Goal: Task Accomplishment & Management: Complete application form

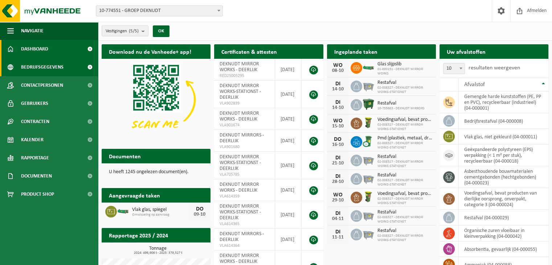
click at [53, 69] on span "Bedrijfsgegevens" at bounding box center [42, 67] width 42 height 18
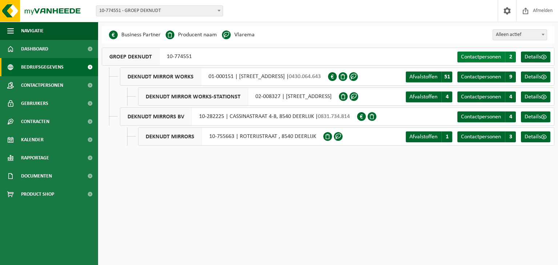
click at [489, 56] on span "Contactpersonen" at bounding box center [481, 57] width 40 height 6
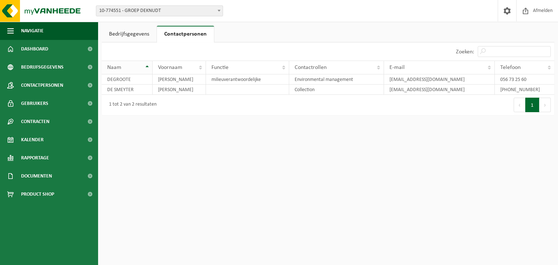
click at [147, 66] on th "Naam" at bounding box center [127, 68] width 51 height 14
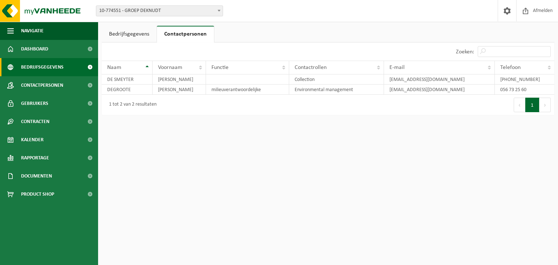
click at [50, 65] on span "Bedrijfsgegevens" at bounding box center [42, 67] width 42 height 18
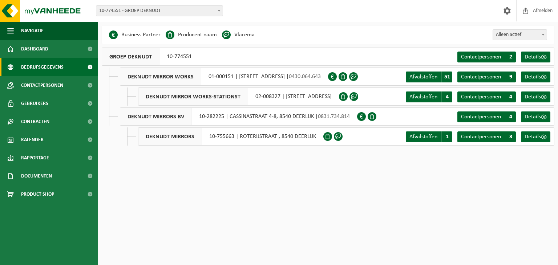
click at [543, 35] on b at bounding box center [542, 35] width 3 height 2
select select "true"
click at [424, 96] on span "Afvalstoffen" at bounding box center [423, 97] width 28 height 6
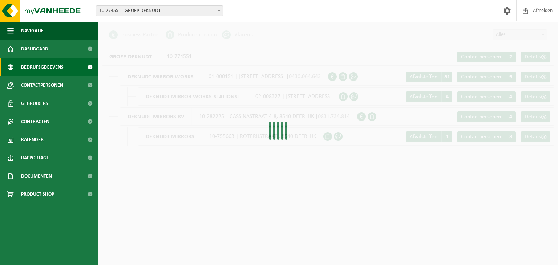
select select "true"
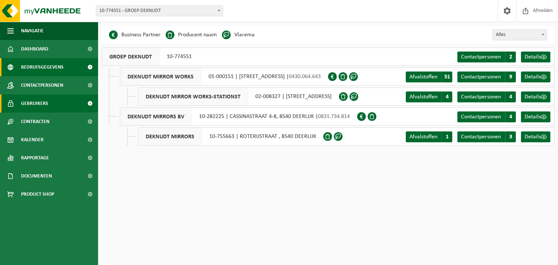
click at [41, 103] on span "Gebruikers" at bounding box center [34, 103] width 27 height 18
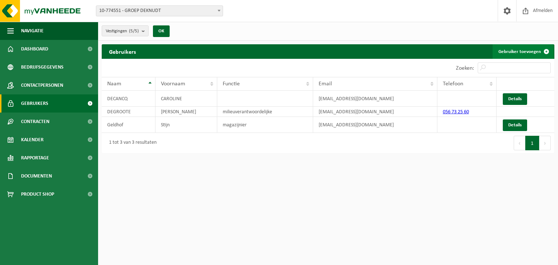
click at [526, 50] on link "Gebruiker toevoegen" at bounding box center [522, 51] width 61 height 15
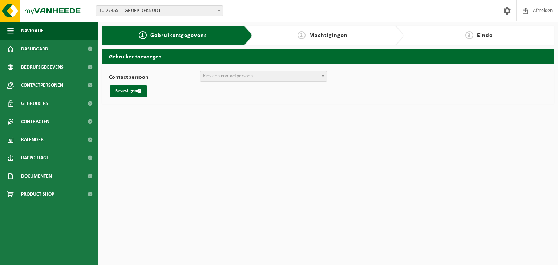
click at [228, 77] on span "Kies een contactpersoon" at bounding box center [228, 75] width 50 height 5
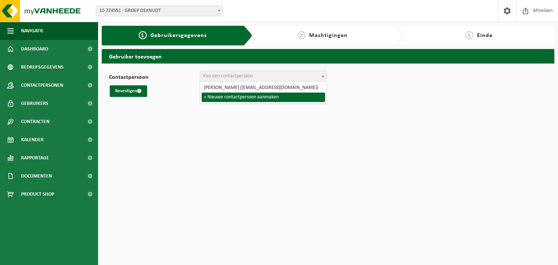
select select "0"
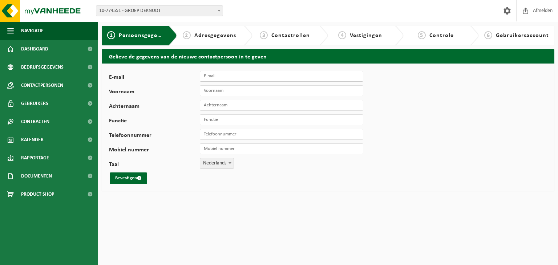
click at [219, 78] on input "E-mail" at bounding box center [281, 76] width 163 height 11
type input "[EMAIL_ADDRESS][DOMAIN_NAME]"
click at [226, 90] on input "Voornaam" at bounding box center [281, 90] width 163 height 11
type input "Jurgen"
click at [234, 106] on input "Achternaam" at bounding box center [281, 105] width 163 height 11
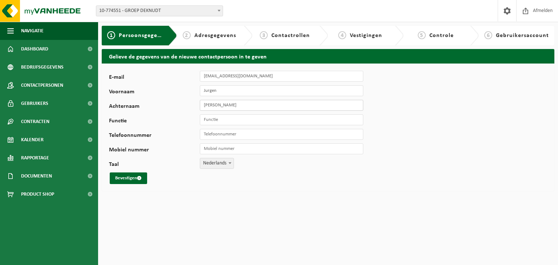
type input "[PERSON_NAME]"
click at [223, 119] on input "Functie" at bounding box center [281, 119] width 163 height 11
type input "Milieuverantwoordelijke"
click at [228, 134] on input "Telefoonnummer" at bounding box center [281, 134] width 163 height 11
click at [226, 136] on input "Telefoonnummer" at bounding box center [281, 134] width 163 height 11
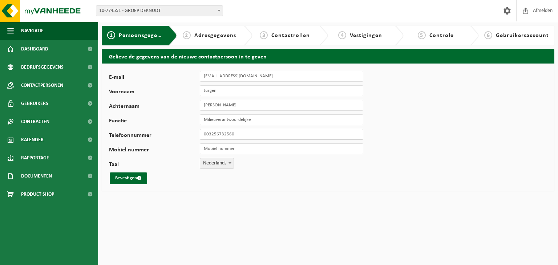
type input "003256732560"
click at [226, 151] on input "Mobiel nummer" at bounding box center [281, 148] width 163 height 11
type input "0032473762174"
click at [131, 179] on button "Bevestigen" at bounding box center [128, 178] width 37 height 12
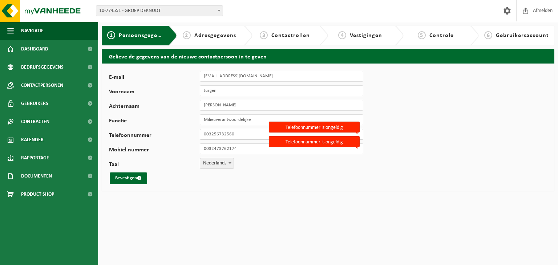
click at [236, 134] on input "003256732560" at bounding box center [281, 134] width 163 height 11
click at [212, 134] on input "003256732560" at bounding box center [281, 134] width 163 height 11
click at [250, 134] on input "003256732560" at bounding box center [281, 134] width 163 height 11
click at [212, 133] on input "003256732560" at bounding box center [281, 134] width 163 height 11
type input "056732560"
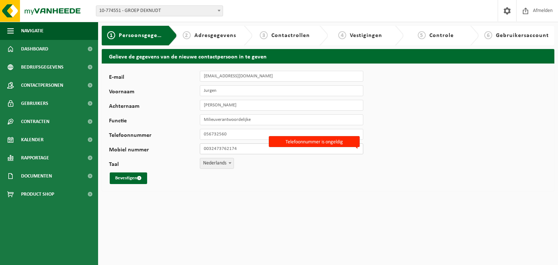
click at [246, 148] on input "0032473762174" at bounding box center [281, 148] width 163 height 11
click at [213, 148] on input "0032473762174" at bounding box center [281, 148] width 163 height 11
type input "0473762174"
click at [269, 180] on div "Bevestigen" at bounding box center [227, 178] width 236 height 12
click at [124, 177] on button "Bevestigen" at bounding box center [128, 178] width 37 height 12
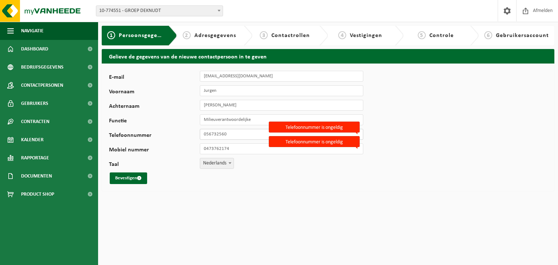
click at [235, 137] on input "056732560" at bounding box center [281, 134] width 163 height 11
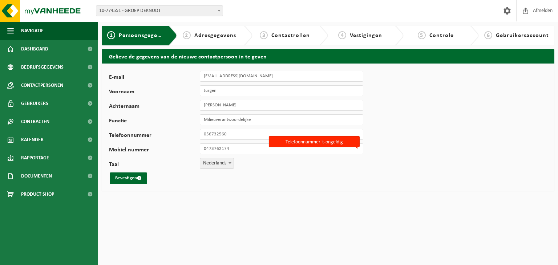
click at [334, 128] on div "E-mail jdecock@deknudtmirrors.com Voornaam Jurgen Achternaam Decock Functie Mil…" at bounding box center [227, 127] width 236 height 113
click at [235, 135] on input "056732560" at bounding box center [281, 134] width 163 height 11
type input "0"
click at [235, 134] on input "Telefoonnummer" at bounding box center [281, 134] width 163 height 11
type input "056732560"
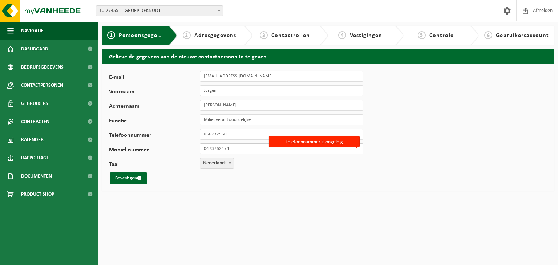
click at [237, 148] on input "0473762174" at bounding box center [281, 148] width 163 height 11
type input "0"
type input "0473762174"
click at [249, 148] on input "0473762174" at bounding box center [281, 148] width 163 height 11
click at [246, 171] on div "E-mail jdecock@deknudtmirrors.com Voornaam Jurgen Achternaam Decock Functie Mil…" at bounding box center [227, 127] width 236 height 113
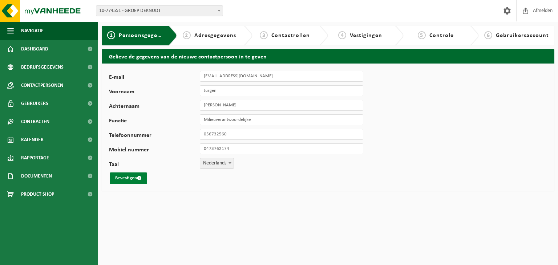
click at [131, 176] on button "Bevestigen" at bounding box center [128, 178] width 37 height 12
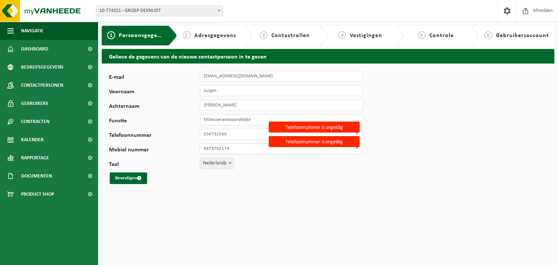
click at [234, 149] on input "0473762174" at bounding box center [281, 148] width 163 height 11
drag, startPoint x: 214, startPoint y: 149, endPoint x: 221, endPoint y: 146, distance: 7.3
click at [214, 149] on input "0473762174" at bounding box center [281, 148] width 163 height 11
drag, startPoint x: 222, startPoint y: 150, endPoint x: 236, endPoint y: 147, distance: 14.5
click at [222, 150] on input "0473 762174" at bounding box center [281, 148] width 163 height 11
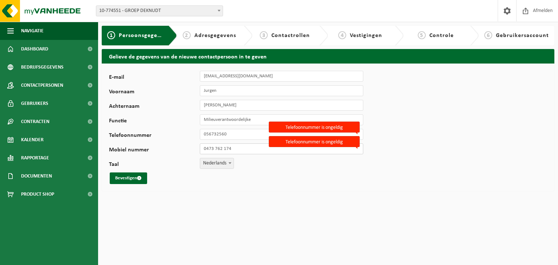
type input "0473 762 174"
click at [210, 135] on input "056732560" at bounding box center [281, 134] width 163 height 11
click at [216, 134] on input "056 732560" at bounding box center [281, 134] width 163 height 11
click at [223, 134] on input "056 73 2560" at bounding box center [281, 134] width 163 height 11
type input "056 73 25 60"
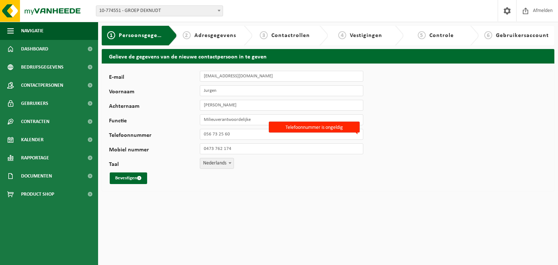
click at [285, 176] on div "Bevestigen" at bounding box center [227, 178] width 236 height 12
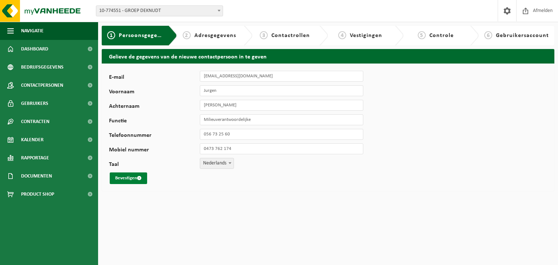
click at [131, 175] on button "Bevestigen" at bounding box center [128, 178] width 37 height 12
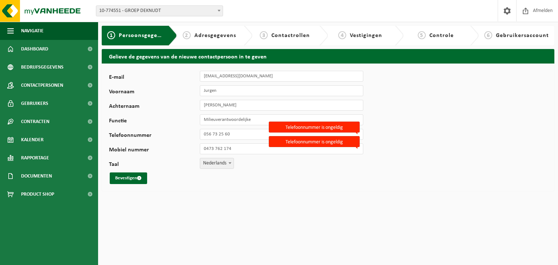
click at [354, 130] on label "Telefoonnummer is ongeldig" at bounding box center [314, 127] width 91 height 11
click at [354, 130] on input "056 73 25 60" at bounding box center [281, 134] width 163 height 11
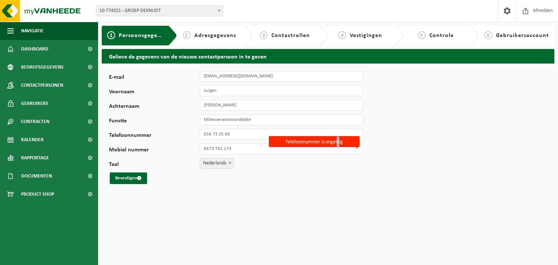
drag, startPoint x: 354, startPoint y: 130, endPoint x: 338, endPoint y: 140, distance: 18.7
click at [338, 140] on label "Telefoonnummer is ongeldig" at bounding box center [314, 141] width 91 height 11
click at [353, 158] on div "E-mail [EMAIL_ADDRESS][DOMAIN_NAME] Voornaam [PERSON_NAME] Decock Functie Milie…" at bounding box center [328, 128] width 452 height 128
click at [348, 146] on label "Telefoonnummer is ongeldig" at bounding box center [314, 141] width 91 height 11
click at [348, 146] on input "0473 762 174" at bounding box center [281, 148] width 163 height 11
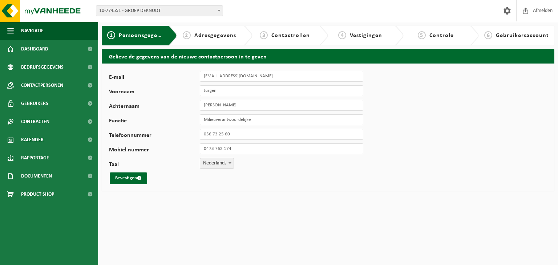
click at [356, 144] on div "Mobiel nummer 0473 762 174" at bounding box center [239, 148] width 261 height 11
click at [366, 187] on div "E-mail [EMAIL_ADDRESS][DOMAIN_NAME] Voornaam [PERSON_NAME] Decock Functie Milie…" at bounding box center [328, 128] width 452 height 128
click at [122, 177] on button "Bevestigen" at bounding box center [128, 178] width 37 height 12
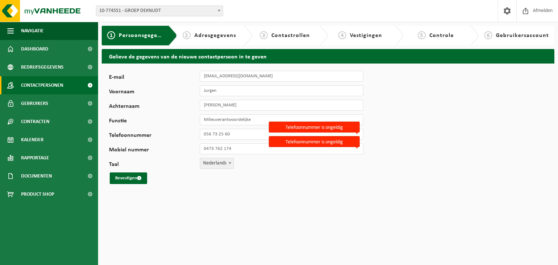
click at [45, 86] on span "Contactpersonen" at bounding box center [42, 85] width 42 height 18
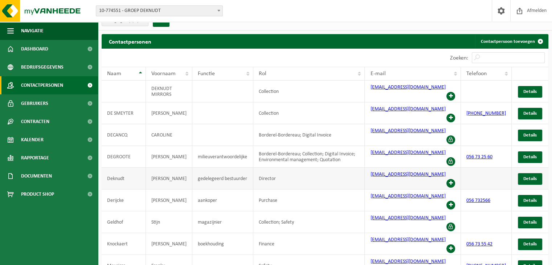
scroll to position [14, 0]
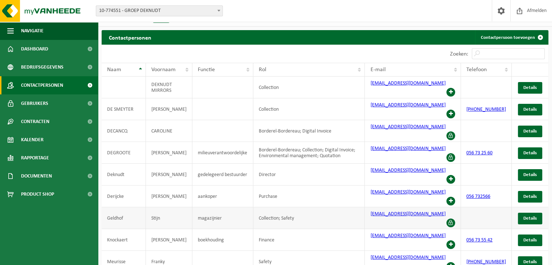
drag, startPoint x: 292, startPoint y: 182, endPoint x: 124, endPoint y: 181, distance: 168.4
click at [124, 207] on td "Geldhof" at bounding box center [124, 218] width 44 height 22
click at [528, 216] on span "Details" at bounding box center [529, 218] width 13 height 5
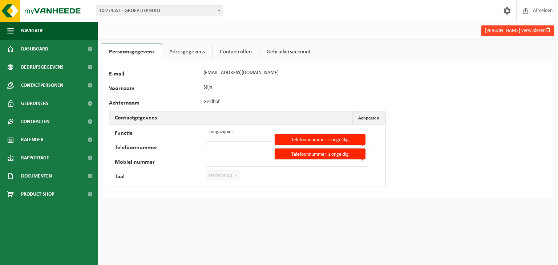
click at [526, 33] on button "[PERSON_NAME] verwijderen" at bounding box center [517, 30] width 73 height 11
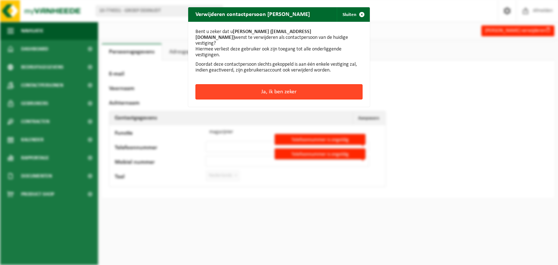
click at [288, 85] on button "Ja, ik ben zeker" at bounding box center [278, 91] width 167 height 15
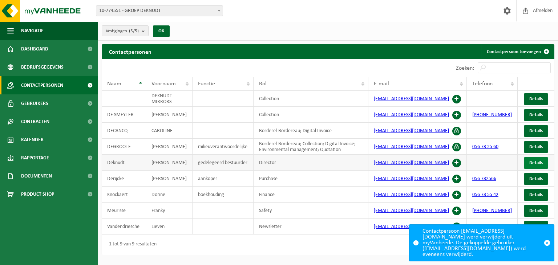
click at [537, 162] on span "Details" at bounding box center [535, 162] width 13 height 5
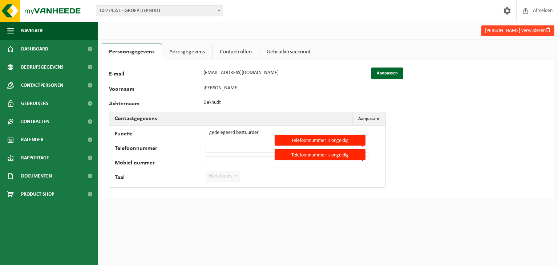
click at [518, 32] on button "Francis Deknudt verwijderen" at bounding box center [517, 30] width 73 height 11
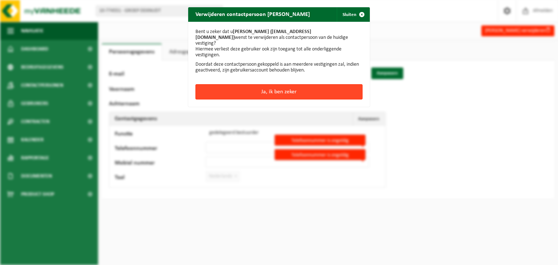
click at [304, 84] on button "Ja, ik ben zeker" at bounding box center [278, 91] width 167 height 15
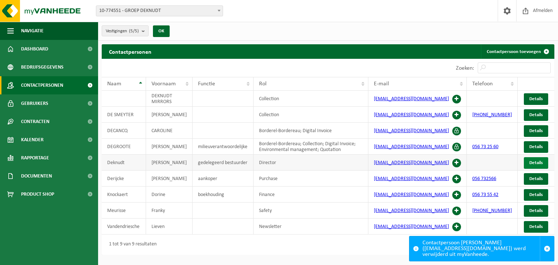
click at [536, 163] on span "Details" at bounding box center [535, 162] width 13 height 5
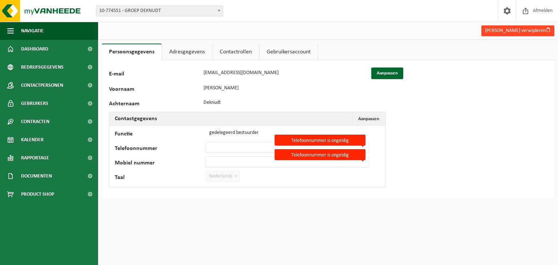
click at [507, 30] on button "[PERSON_NAME] verwijderen" at bounding box center [517, 30] width 73 height 11
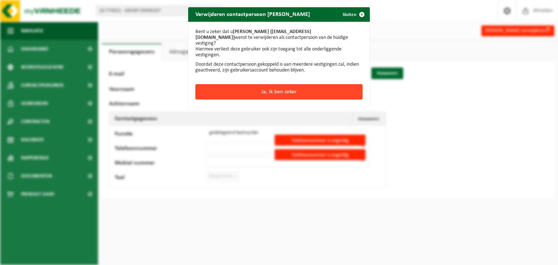
click at [287, 85] on button "Ja, ik ben zeker" at bounding box center [278, 91] width 167 height 15
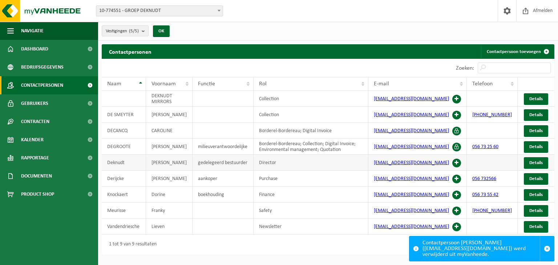
click at [222, 166] on td "gedelegeerd bestuurder" at bounding box center [222, 163] width 61 height 16
click at [537, 161] on span "Details" at bounding box center [535, 162] width 13 height 5
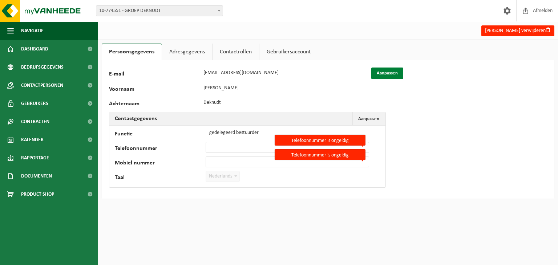
click at [391, 71] on button "Aanpassen" at bounding box center [387, 74] width 32 height 12
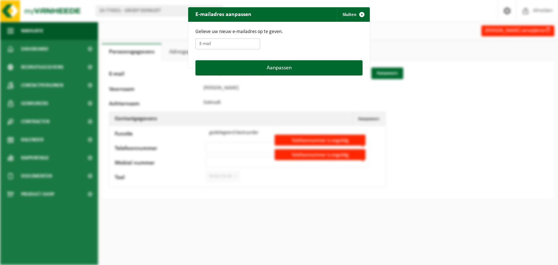
click at [211, 43] on input "E-mail" at bounding box center [227, 43] width 65 height 11
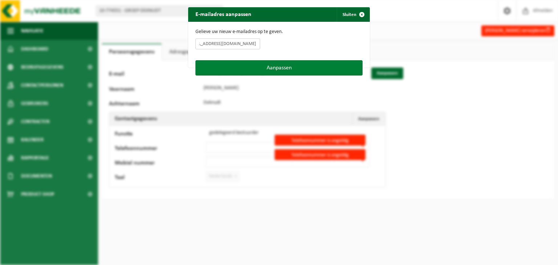
type input "jdeknudt@deknudtmirrors.com"
click at [264, 67] on button "Aanpassen" at bounding box center [278, 67] width 167 height 15
type input "jdeknudt@deknudtmirrors.com"
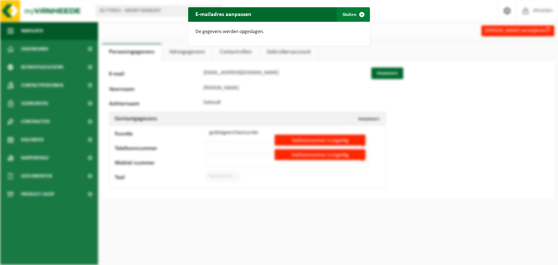
click at [361, 12] on span "button" at bounding box center [361, 14] width 15 height 15
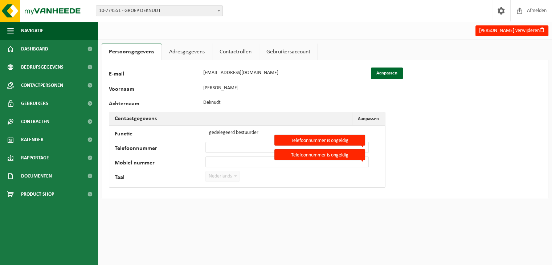
click at [183, 54] on link "Adresgegevens" at bounding box center [187, 52] width 50 height 17
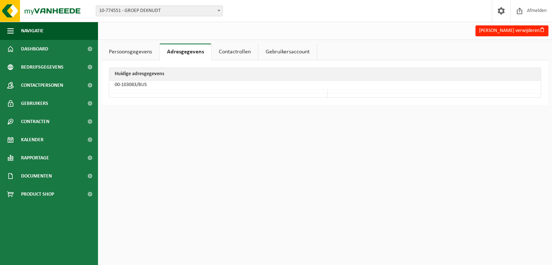
click at [241, 50] on link "Contactrollen" at bounding box center [235, 52] width 46 height 17
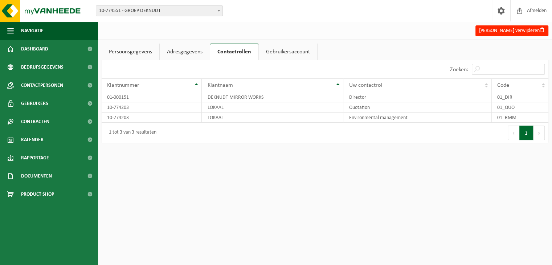
click at [277, 53] on link "Gebruikersaccount" at bounding box center [288, 52] width 58 height 17
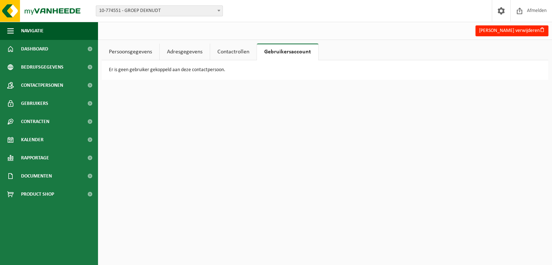
click at [184, 52] on link "Adresgegevens" at bounding box center [185, 52] width 50 height 17
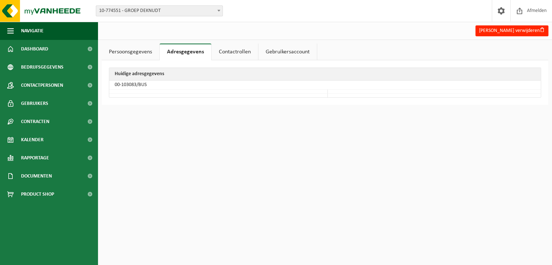
click at [143, 51] on link "Persoonsgegevens" at bounding box center [131, 52] width 58 height 17
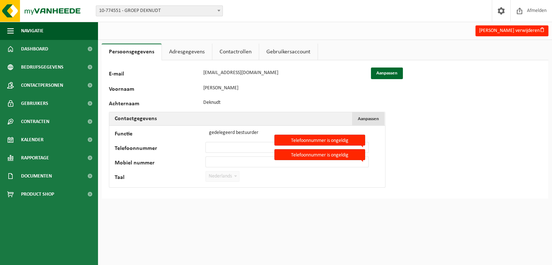
click at [368, 118] on span "Aanpassen" at bounding box center [368, 119] width 21 height 5
click at [186, 53] on link "Adresgegevens" at bounding box center [187, 52] width 50 height 17
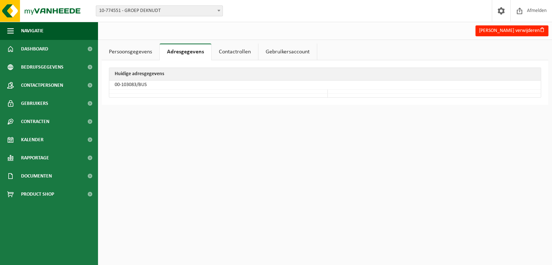
click at [142, 51] on link "Persoonsgegevens" at bounding box center [131, 52] width 58 height 17
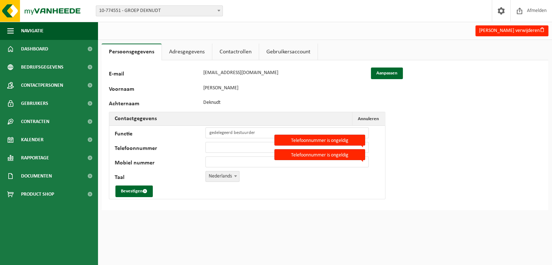
click at [125, 85] on div "Voornaam Francis" at bounding box center [239, 88] width 261 height 11
click at [389, 71] on button "Aanpassen" at bounding box center [387, 74] width 32 height 12
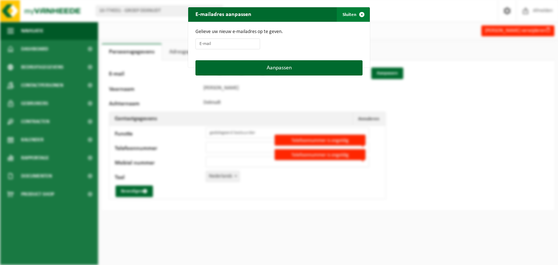
click at [359, 12] on span "button" at bounding box center [361, 14] width 15 height 15
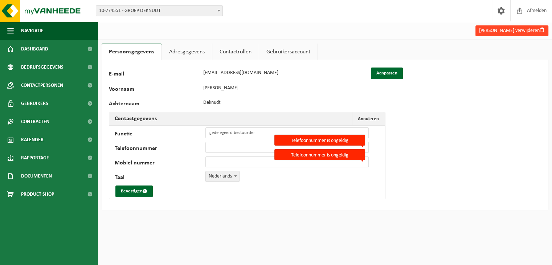
click at [517, 29] on button "Francis Deknudt verwijderen" at bounding box center [511, 30] width 73 height 11
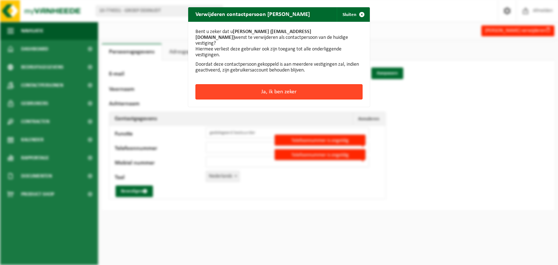
click at [278, 86] on button "Ja, ik ben zeker" at bounding box center [278, 91] width 167 height 15
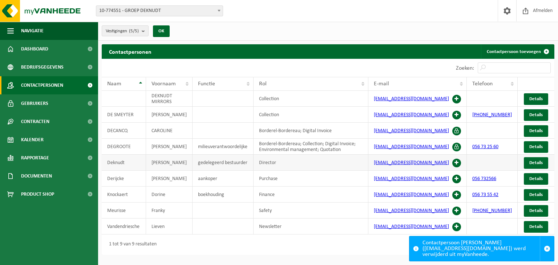
click at [461, 161] on span at bounding box center [456, 163] width 9 height 9
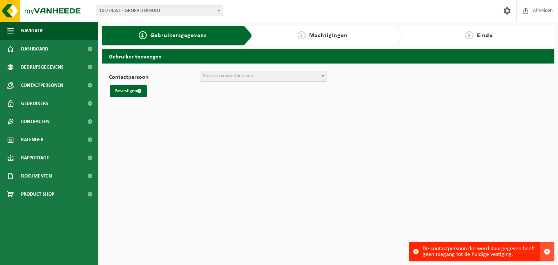
click at [547, 250] on span "button" at bounding box center [546, 251] width 7 height 7
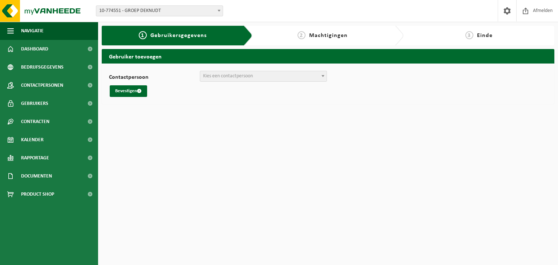
click at [231, 75] on span "Kies een contactpersoon" at bounding box center [228, 75] width 50 height 5
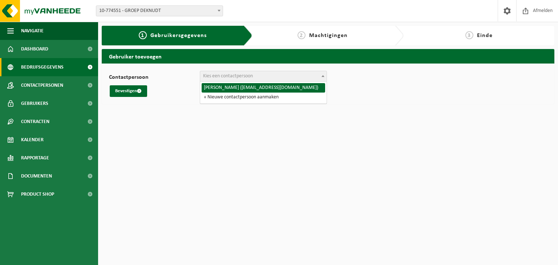
click at [36, 67] on span "Bedrijfsgegevens" at bounding box center [42, 67] width 42 height 18
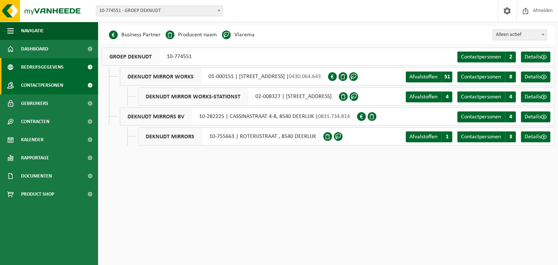
click at [48, 85] on span "Contactpersonen" at bounding box center [42, 85] width 42 height 18
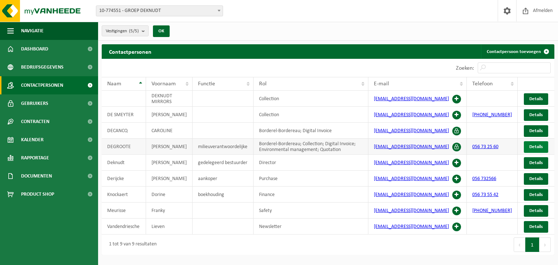
click at [534, 144] on span "Details" at bounding box center [535, 146] width 13 height 5
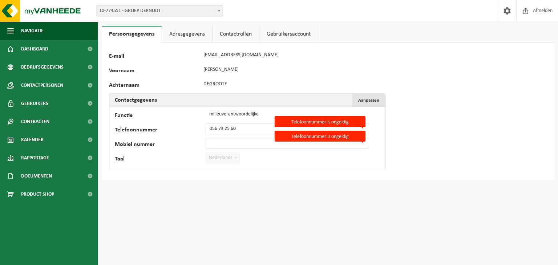
click at [373, 98] on span "Aanpassen" at bounding box center [368, 100] width 21 height 5
click at [261, 114] on input "milieuverantwoordelijke" at bounding box center [286, 114] width 163 height 11
type input "m"
type input "s"
type input "assistent milieu verantwoordelijke"
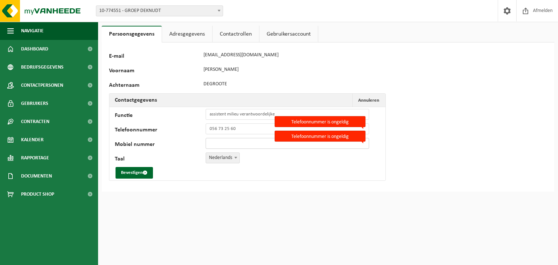
click at [229, 143] on input "Mobiel nummer" at bounding box center [286, 143] width 163 height 11
type input "+32 473 81 68 61"
click at [134, 171] on button "Bevestigen" at bounding box center [133, 173] width 37 height 12
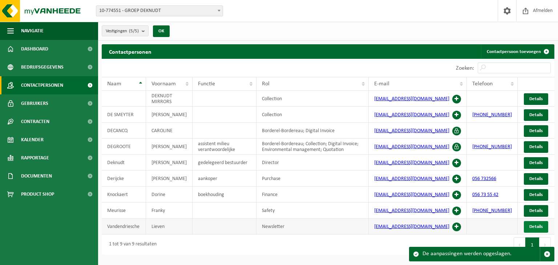
click at [540, 229] on span "Details" at bounding box center [535, 226] width 13 height 5
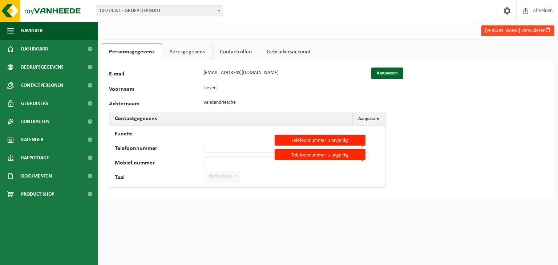
click at [531, 29] on button "Lieven Vandendriesche verwijderen" at bounding box center [517, 30] width 73 height 11
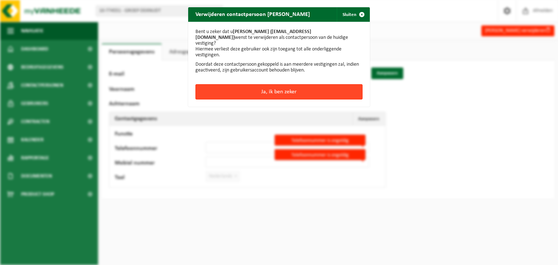
click at [290, 93] on button "Ja, ik ben zeker" at bounding box center [278, 91] width 167 height 15
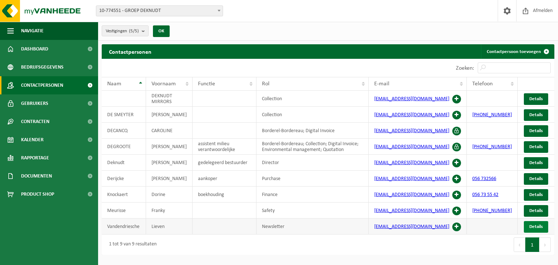
click at [531, 224] on link "Details" at bounding box center [535, 227] width 24 height 12
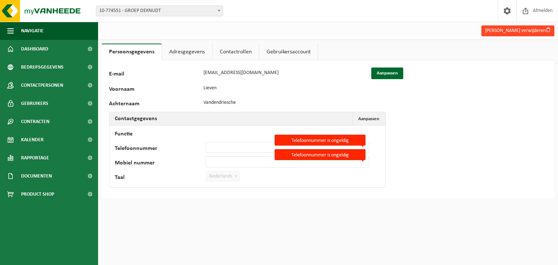
click at [510, 29] on button "[PERSON_NAME] verwijderen" at bounding box center [517, 30] width 73 height 11
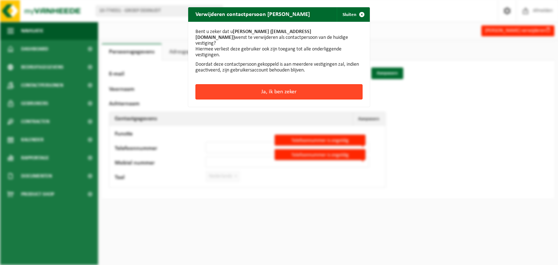
click at [294, 92] on button "Ja, ik ben zeker" at bounding box center [278, 91] width 167 height 15
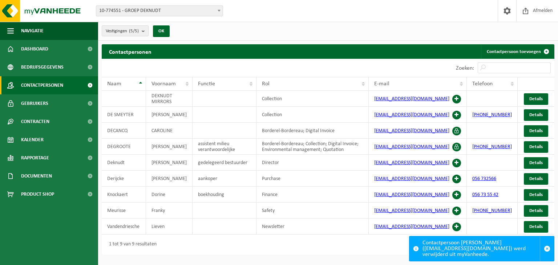
click at [219, 10] on b at bounding box center [218, 11] width 3 height 2
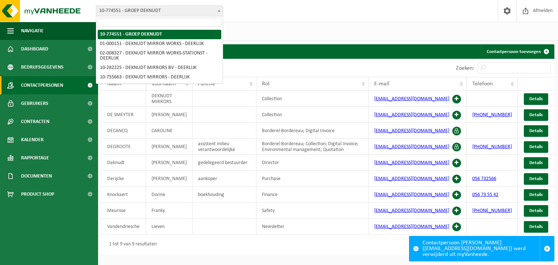
click at [219, 11] on b at bounding box center [218, 11] width 3 height 2
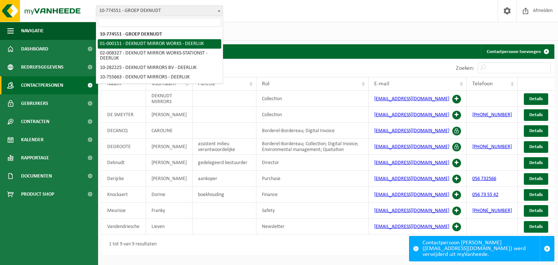
select select "18"
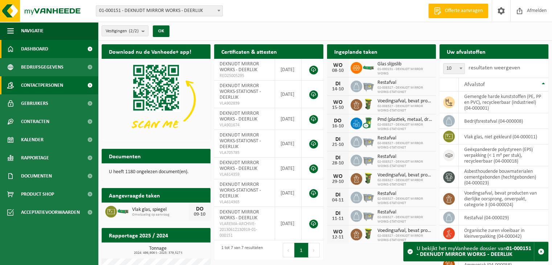
click at [57, 85] on span "Contactpersonen" at bounding box center [42, 85] width 42 height 18
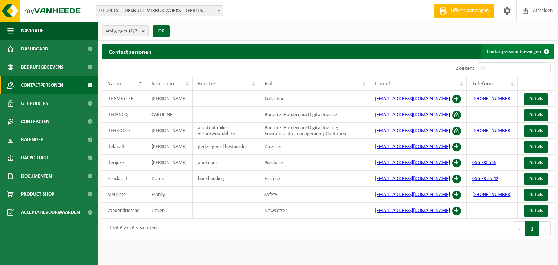
click at [515, 50] on link "Contactpersoon toevoegen" at bounding box center [517, 51] width 73 height 15
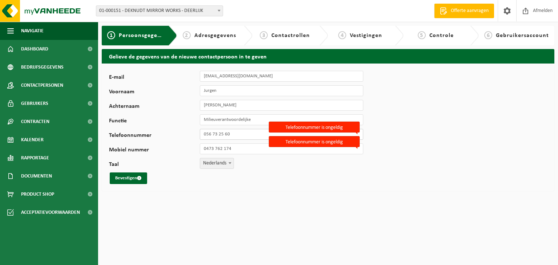
drag, startPoint x: 233, startPoint y: 134, endPoint x: 193, endPoint y: 132, distance: 39.2
click at [193, 132] on div "Telefoonnummer 056 73 25 60 Telefoonnummer is ongeldig" at bounding box center [239, 134] width 261 height 11
type input "[PHONE_NUMBER]"
click at [234, 148] on input "0473 762 174" at bounding box center [281, 148] width 163 height 11
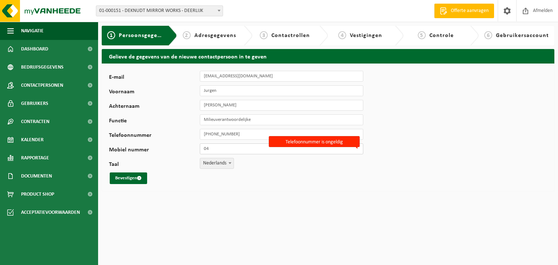
type input "0"
type input "[PHONE_NUMBER]"
click at [127, 178] on button "Bevestigen" at bounding box center [128, 178] width 37 height 12
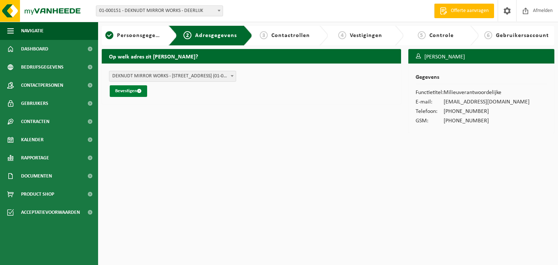
click at [126, 90] on button "Bevestigen" at bounding box center [128, 91] width 37 height 12
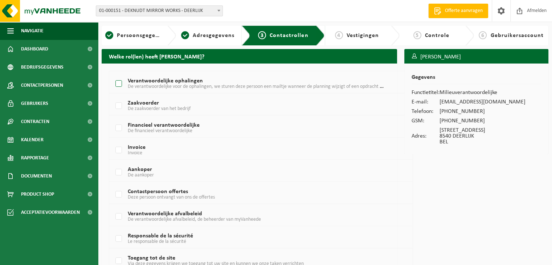
click at [120, 84] on label "Verantwoordelijke ophalingen De verantwoordelijke voor de ophalingen, we sturen…" at bounding box center [249, 83] width 270 height 11
click at [113, 75] on input "Verantwoordelijke ophalingen De verantwoordelijke voor de ophalingen, we sturen…" at bounding box center [113, 74] width 0 height 0
checkbox input "true"
click at [119, 150] on label "Invoice Invoice" at bounding box center [249, 150] width 270 height 11
click at [113, 141] on input "Invoice Invoice" at bounding box center [113, 141] width 0 height 0
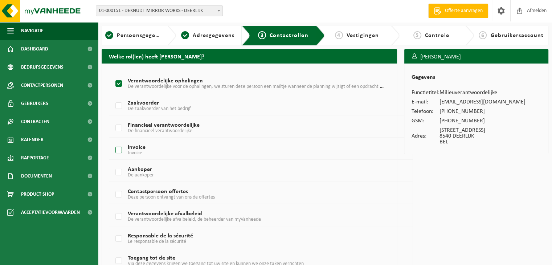
checkbox input "true"
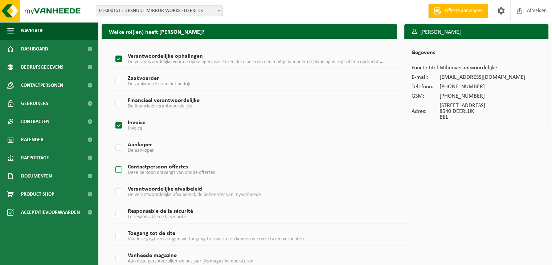
scroll to position [36, 0]
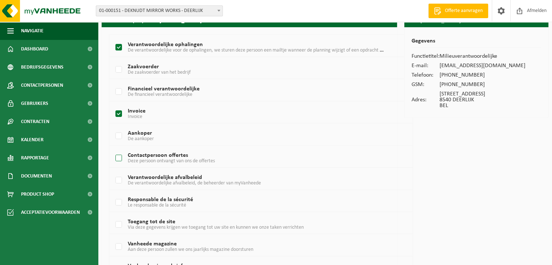
click at [118, 157] on label "Contactpersoon offertes Deze persoon ontvangt van ons de offertes" at bounding box center [249, 158] width 270 height 11
click at [113, 149] on input "Contactpersoon offertes Deze persoon ontvangt van ons de offertes" at bounding box center [113, 149] width 0 height 0
checkbox input "true"
click at [119, 182] on label "Verantwoordelijke afvalbeleid De verantwoordelijke afvalbeleid, de beheerder va…" at bounding box center [249, 180] width 270 height 11
click at [113, 171] on input "Verantwoordelijke afvalbeleid De verantwoordelijke afvalbeleid, de beheerder va…" at bounding box center [113, 171] width 0 height 0
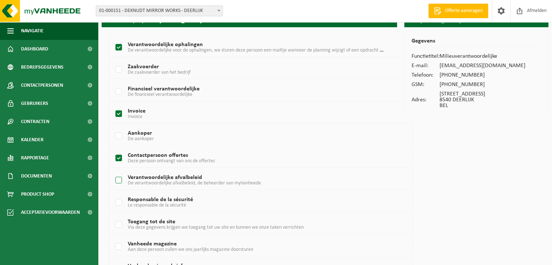
checkbox input "true"
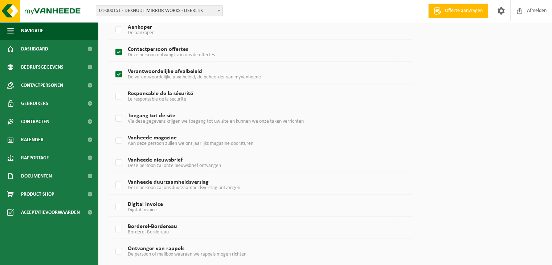
scroll to position [145, 0]
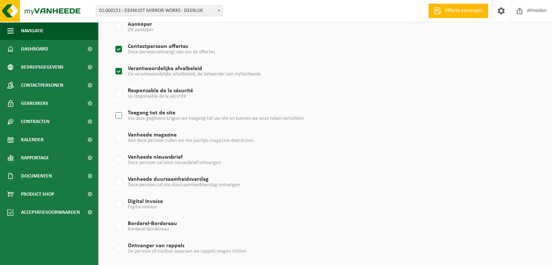
click at [121, 115] on label "Toegang tot de site Via deze gegevens krijgen we toegang tot uw site en kunnen …" at bounding box center [249, 115] width 270 height 11
click at [113, 107] on input "Toegang tot de site Via deze gegevens krijgen we toegang tot uw site en kunnen …" at bounding box center [113, 106] width 0 height 0
checkbox input "true"
click at [119, 137] on label "Vanheede magazine Aan deze persoon zullen we ons jaarlijks magazine doorsturen" at bounding box center [249, 137] width 270 height 11
click at [113, 129] on input "Vanheede magazine Aan deze persoon zullen we ons jaarlijks magazine doorsturen" at bounding box center [113, 128] width 0 height 0
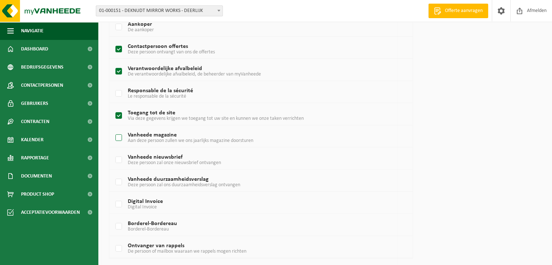
checkbox input "true"
click at [119, 158] on label "Vanheede nieuwsbrief Deze persoon zal onze nieuwsbrief ontvangen" at bounding box center [249, 160] width 270 height 11
click at [113, 151] on input "Vanheede nieuwsbrief Deze persoon zal onze nieuwsbrief ontvangen" at bounding box center [113, 151] width 0 height 0
checkbox input "true"
click at [119, 180] on label "Vanheede duurzaamheidsverslag Deze persoon zal ons duurzaamheidsverslag ontvang…" at bounding box center [249, 182] width 270 height 11
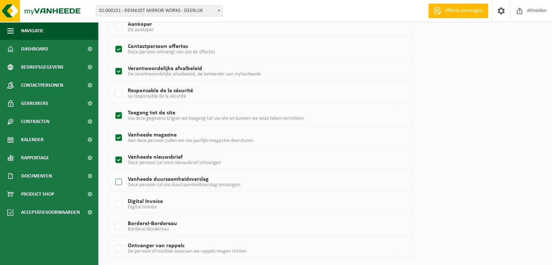
click at [113, 173] on input "Vanheede duurzaamheidsverslag Deze persoon zal ons duurzaamheidsverslag ontvang…" at bounding box center [113, 173] width 0 height 0
checkbox input "true"
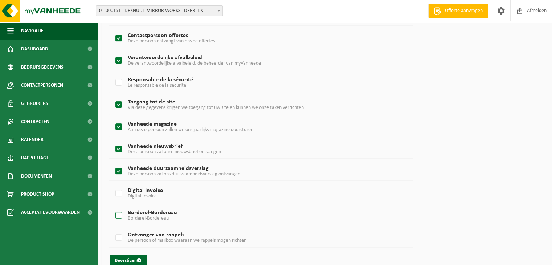
scroll to position [167, 0]
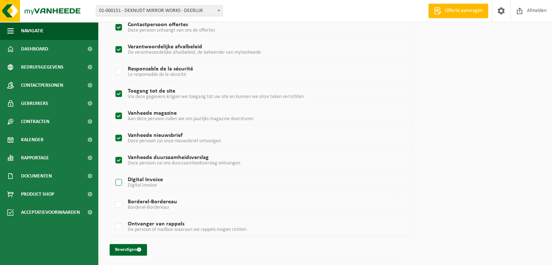
click at [117, 179] on label "Digital Invoice Digital Invoice" at bounding box center [249, 182] width 270 height 11
click at [113, 174] on input "Digital Invoice Digital Invoice" at bounding box center [113, 173] width 0 height 0
checkbox input "true"
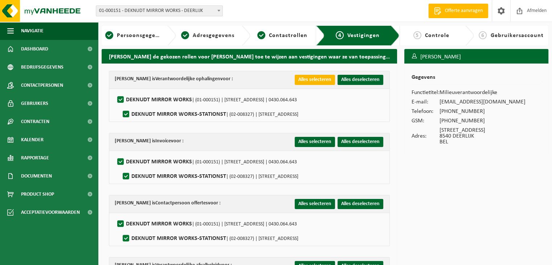
click at [317, 79] on button "Alles selecteren" at bounding box center [315, 80] width 40 height 10
click at [317, 141] on button "Alles selecteren" at bounding box center [315, 142] width 40 height 10
click at [307, 205] on button "Alles selecteren" at bounding box center [315, 204] width 40 height 10
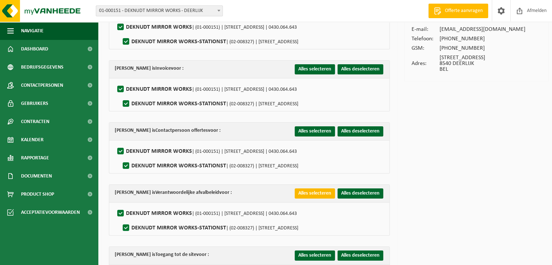
click at [322, 192] on button "Alles selecteren" at bounding box center [315, 193] width 40 height 10
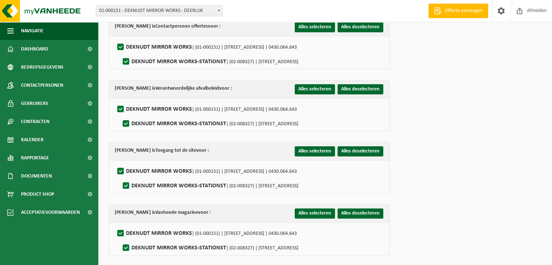
scroll to position [181, 0]
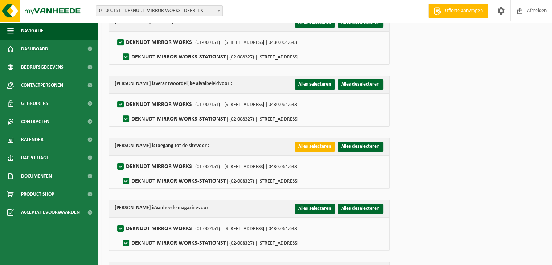
click at [322, 147] on button "Alles selecteren" at bounding box center [315, 147] width 40 height 10
click at [321, 211] on button "Alles selecteren" at bounding box center [315, 209] width 40 height 10
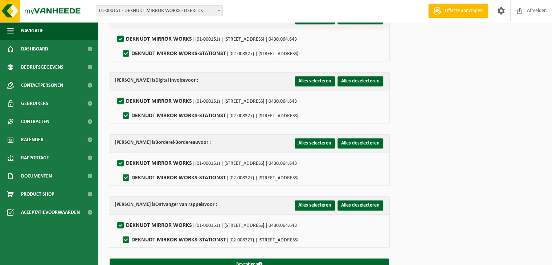
scroll to position [507, 0]
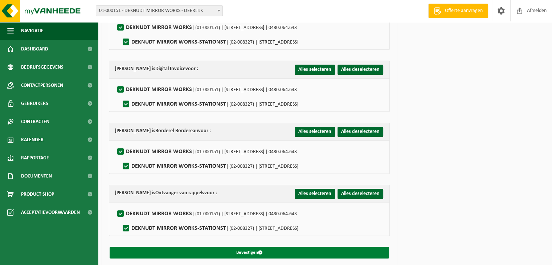
click at [238, 248] on button "Bevestigen" at bounding box center [249, 253] width 279 height 12
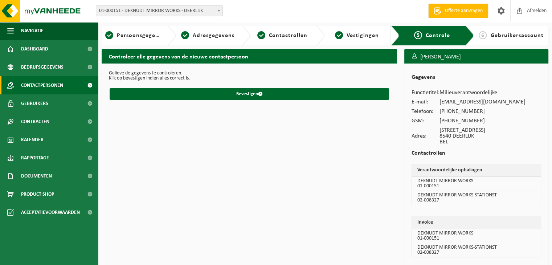
click at [54, 84] on span "Contactpersonen" at bounding box center [42, 85] width 42 height 18
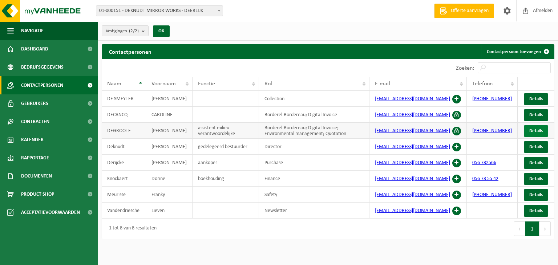
click at [534, 131] on span "Details" at bounding box center [535, 130] width 13 height 5
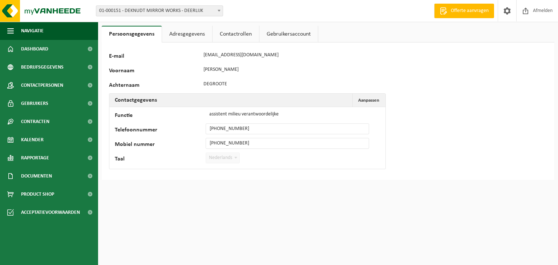
click at [189, 36] on link "Adresgegevens" at bounding box center [187, 34] width 50 height 17
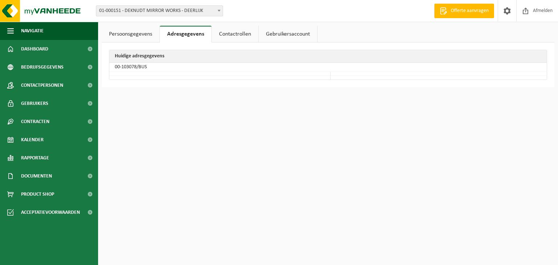
click at [231, 31] on link "Contactrollen" at bounding box center [235, 34] width 46 height 17
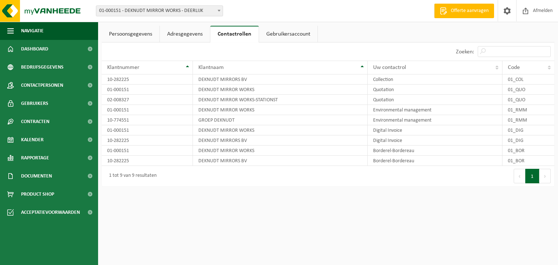
click at [283, 35] on link "Gebruikersaccount" at bounding box center [288, 34] width 58 height 17
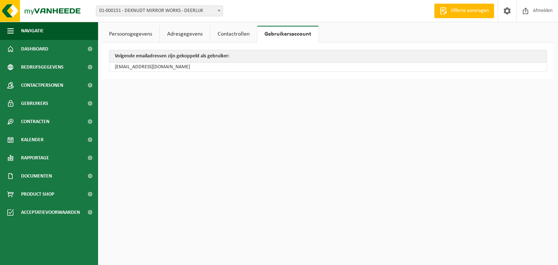
click at [235, 32] on link "Contactrollen" at bounding box center [233, 34] width 46 height 17
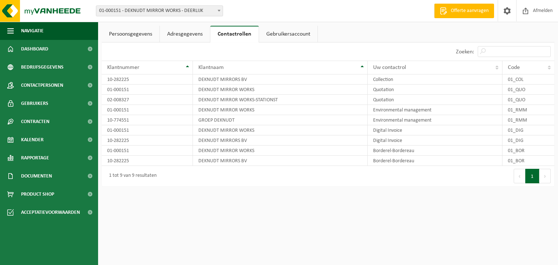
click at [191, 35] on link "Adresgegevens" at bounding box center [185, 34] width 50 height 17
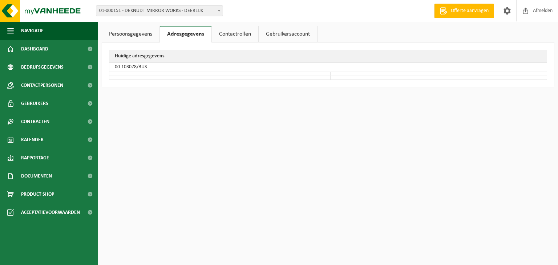
click at [136, 35] on link "Persoonsgegevens" at bounding box center [131, 34] width 58 height 17
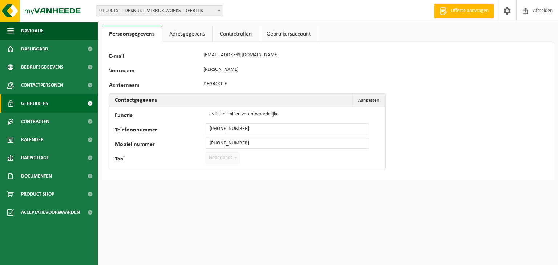
click at [39, 103] on span "Gebruikers" at bounding box center [34, 103] width 27 height 18
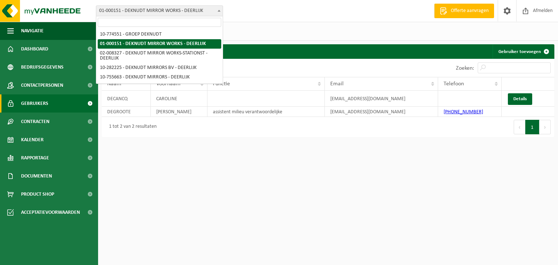
click at [220, 12] on span at bounding box center [218, 10] width 7 height 9
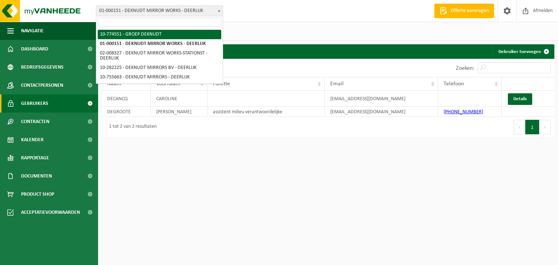
select select "20574"
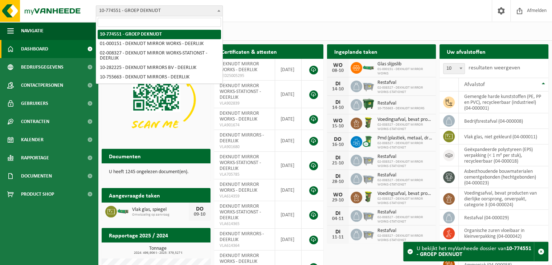
click at [217, 8] on span at bounding box center [218, 10] width 7 height 9
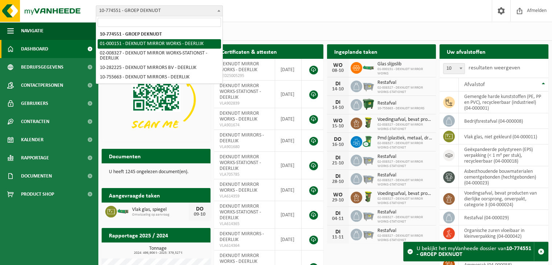
select select "18"
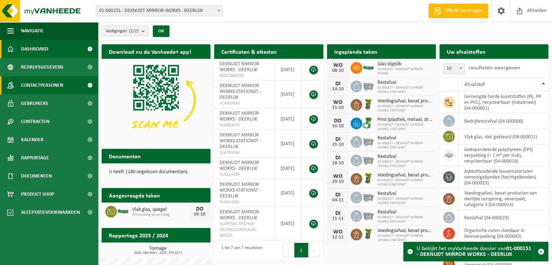
click at [45, 83] on span "Contactpersonen" at bounding box center [42, 85] width 42 height 18
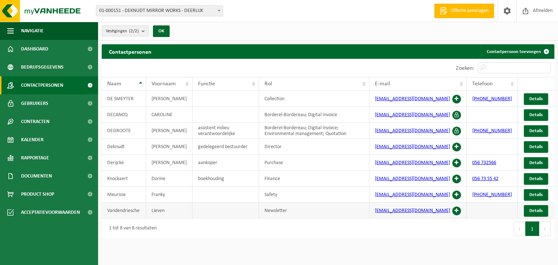
click at [460, 215] on span at bounding box center [456, 211] width 9 height 9
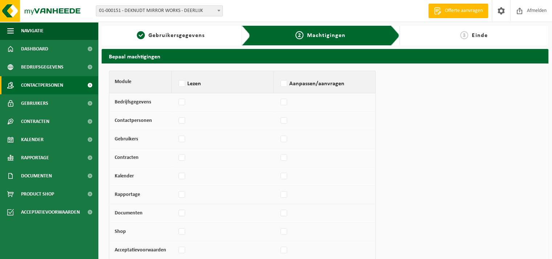
click at [42, 85] on span "Contactpersonen" at bounding box center [42, 85] width 42 height 18
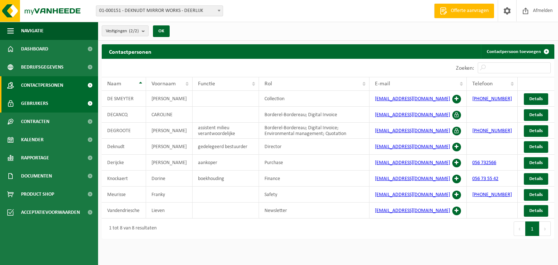
click at [40, 102] on span "Gebruikers" at bounding box center [34, 103] width 27 height 18
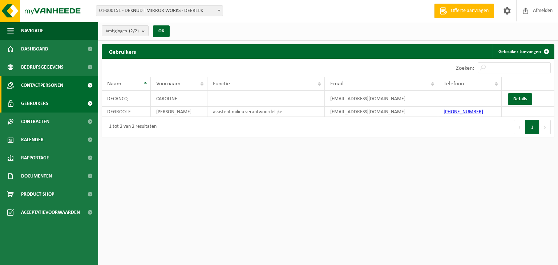
click at [52, 86] on span "Contactpersonen" at bounding box center [42, 85] width 42 height 18
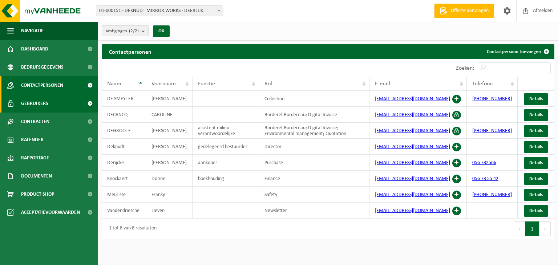
click at [40, 106] on span "Gebruikers" at bounding box center [34, 103] width 27 height 18
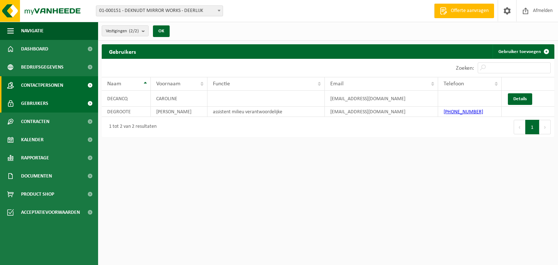
click at [51, 85] on span "Contactpersonen" at bounding box center [42, 85] width 42 height 18
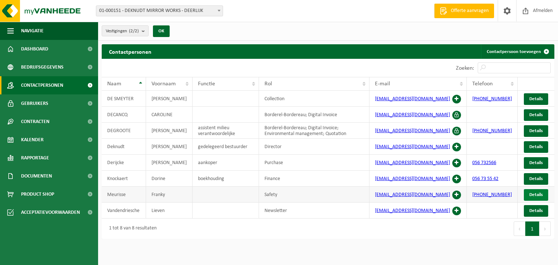
click at [538, 194] on span "Details" at bounding box center [535, 194] width 13 height 5
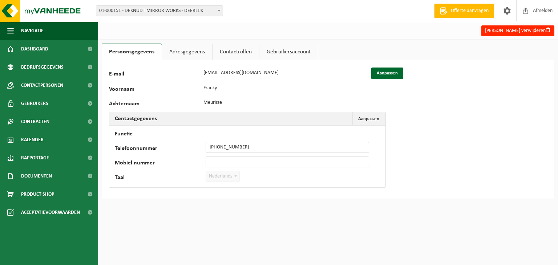
click at [193, 53] on link "Adresgegevens" at bounding box center [187, 52] width 50 height 17
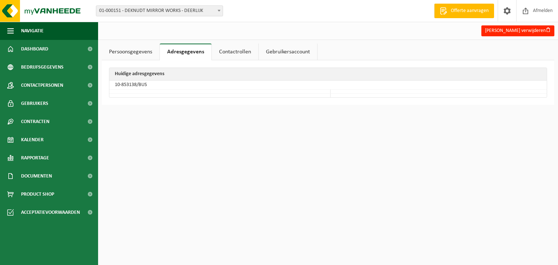
click at [231, 51] on link "Contactrollen" at bounding box center [235, 52] width 46 height 17
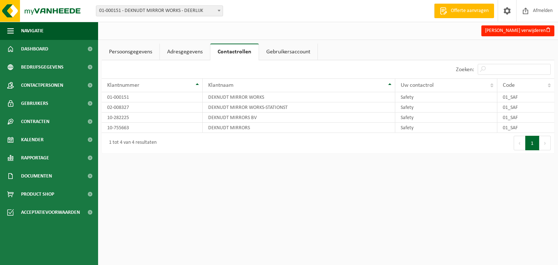
click at [296, 52] on link "Gebruikersaccount" at bounding box center [288, 52] width 58 height 17
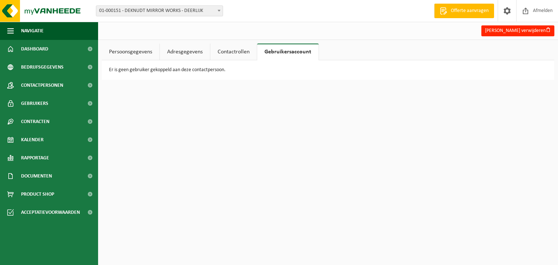
click at [125, 52] on link "Persoonsgegevens" at bounding box center [131, 52] width 58 height 17
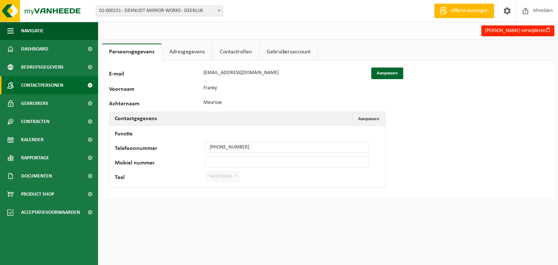
click at [44, 82] on span "Contactpersonen" at bounding box center [42, 85] width 42 height 18
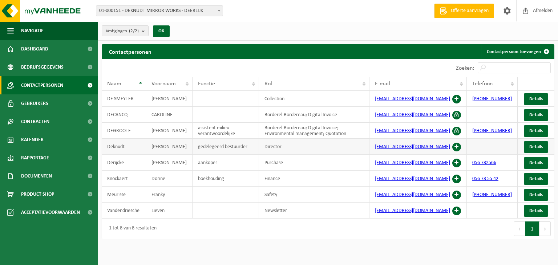
click at [155, 146] on td "[PERSON_NAME]" at bounding box center [169, 147] width 46 height 16
click at [168, 146] on td "[PERSON_NAME]" at bounding box center [169, 147] width 46 height 16
click at [531, 147] on span "Details" at bounding box center [535, 146] width 13 height 5
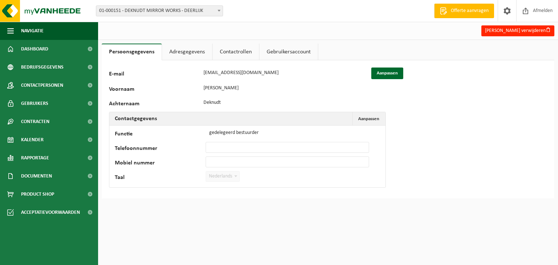
click at [189, 53] on link "Adresgegevens" at bounding box center [187, 52] width 50 height 17
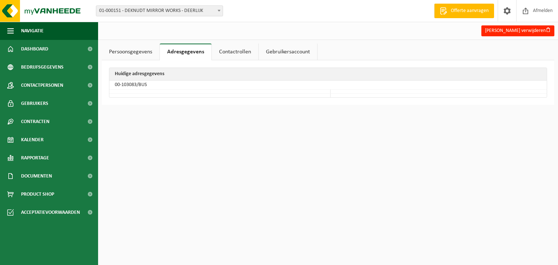
click at [230, 53] on link "Contactrollen" at bounding box center [235, 52] width 46 height 17
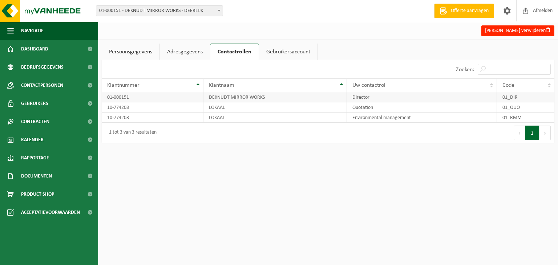
click at [233, 97] on td "DEKNUDT MIRROR WORKS" at bounding box center [274, 97] width 143 height 10
click at [288, 53] on link "Gebruikersaccount" at bounding box center [288, 52] width 58 height 17
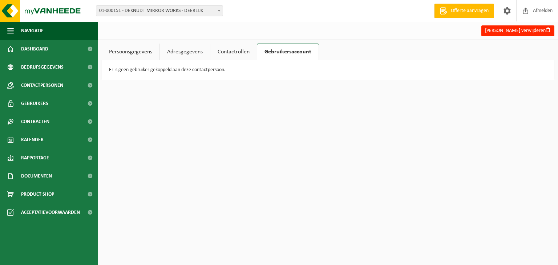
click at [187, 47] on link "Adresgegevens" at bounding box center [185, 52] width 50 height 17
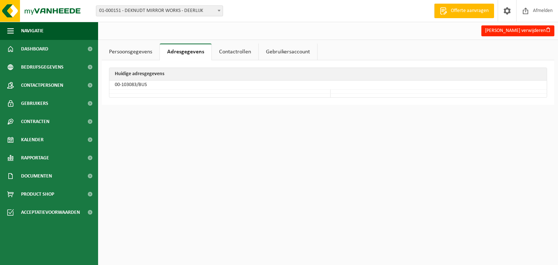
click at [138, 52] on link "Persoonsgegevens" at bounding box center [131, 52] width 58 height 17
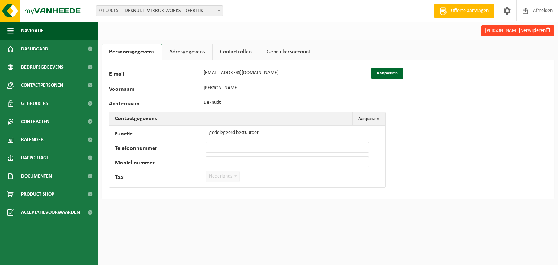
click at [508, 32] on button "Francis Deknudt verwijderen" at bounding box center [517, 30] width 73 height 11
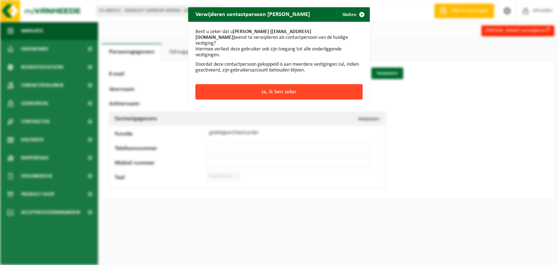
click at [279, 86] on button "Ja, ik ben zeker" at bounding box center [278, 91] width 167 height 15
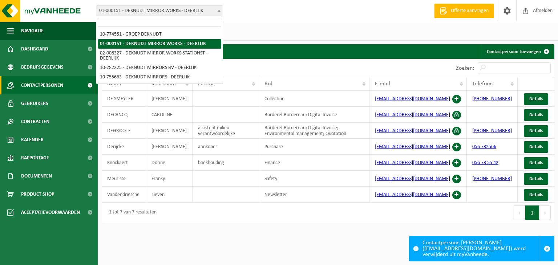
click at [220, 10] on span at bounding box center [218, 10] width 7 height 9
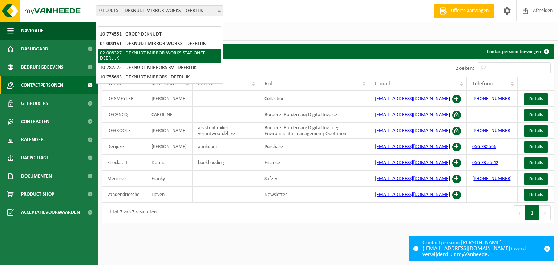
select select "1203"
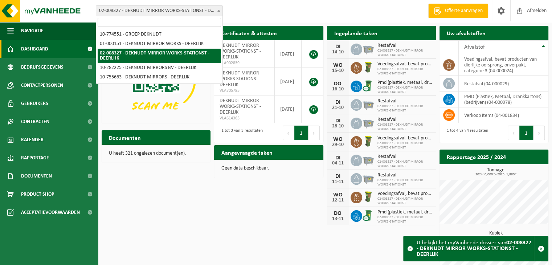
drag, startPoint x: 167, startPoint y: 12, endPoint x: 197, endPoint y: 6, distance: 30.7
click at [168, 12] on span "02-008327 - DEKNUDT MIRROR WORKS-STATIONST - DEERLIJK" at bounding box center [159, 11] width 126 height 10
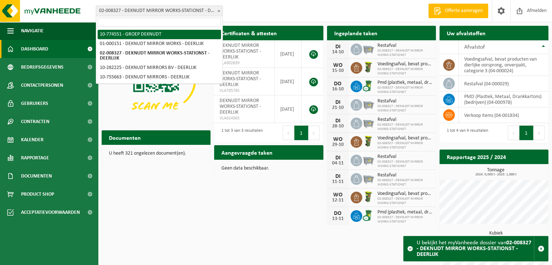
select select "20574"
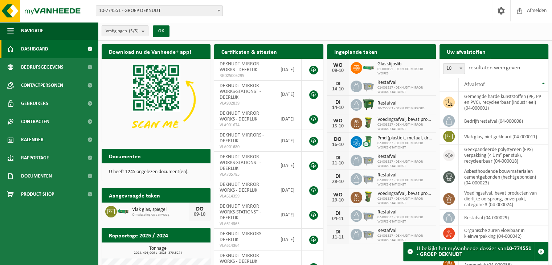
click at [142, 32] on button "Vestigingen (5/5)" at bounding box center [125, 30] width 47 height 11
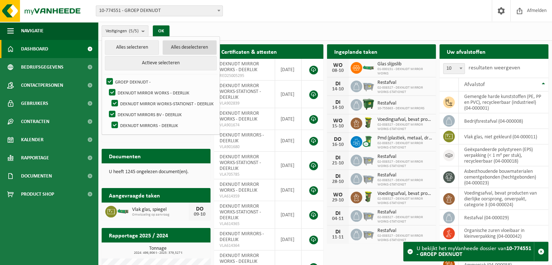
click at [181, 45] on button "Alles deselecteren" at bounding box center [190, 47] width 54 height 15
checkbox input "false"
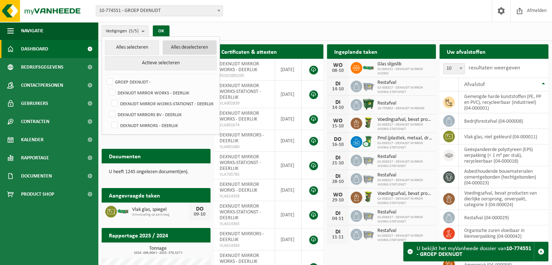
checkbox input "false"
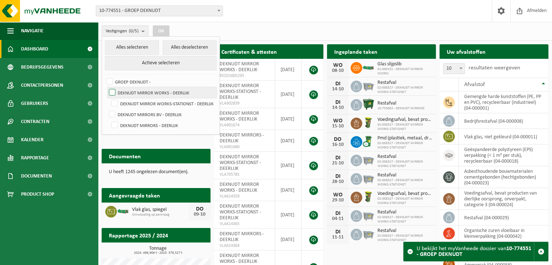
click at [114, 91] on label "DEKNUDT MIRROR WORKS - DEERLIJK" at bounding box center [161, 92] width 109 height 11
click at [106, 87] on input "DEKNUDT MIRROR WORKS - DEERLIJK" at bounding box center [106, 87] width 0 height 0
checkbox input "true"
click at [164, 29] on button "OK" at bounding box center [161, 31] width 17 height 12
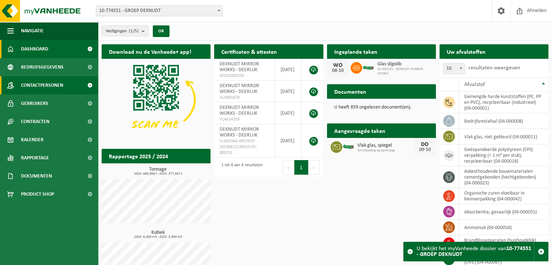
click at [52, 82] on span "Contactpersonen" at bounding box center [42, 85] width 42 height 18
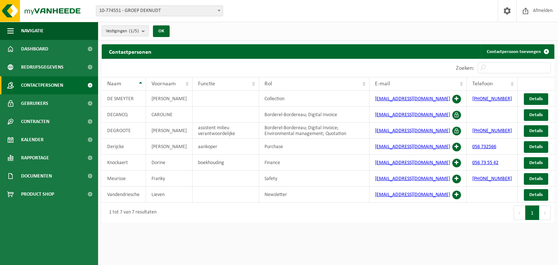
click at [146, 32] on b "submit" at bounding box center [145, 31] width 7 height 10
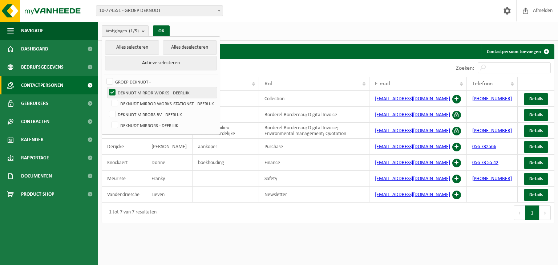
click at [113, 91] on label "DEKNUDT MIRROR WORKS - DEERLIJK" at bounding box center [161, 92] width 109 height 11
click at [106, 87] on input "DEKNUDT MIRROR WORKS - DEERLIJK" at bounding box center [106, 87] width 0 height 0
checkbox input "false"
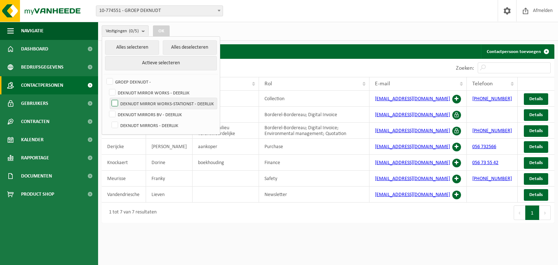
click at [114, 101] on label "DEKNUDT MIRROR WORKS-STATIONST - DEERLIJK" at bounding box center [163, 103] width 107 height 11
click at [109, 98] on input "DEKNUDT MIRROR WORKS-STATIONST - DEERLIJK" at bounding box center [109, 98] width 0 height 0
checkbox input "true"
click at [164, 31] on button "OK" at bounding box center [161, 31] width 17 height 12
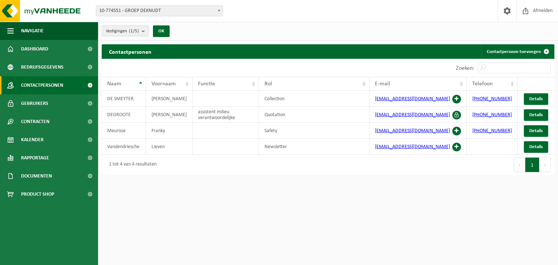
click at [144, 31] on b "submit" at bounding box center [145, 31] width 7 height 10
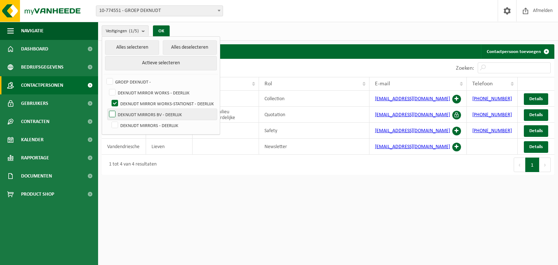
click at [113, 113] on label "DEKNUDT MIRRORS BV - DEERLIJK" at bounding box center [161, 114] width 109 height 11
click at [106, 109] on input "DEKNUDT MIRRORS BV - DEERLIJK" at bounding box center [106, 109] width 0 height 0
checkbox input "true"
click at [115, 102] on label "DEKNUDT MIRROR WORKS-STATIONST - DEERLIJK" at bounding box center [163, 103] width 107 height 11
click at [109, 98] on input "DEKNUDT MIRROR WORKS-STATIONST - DEERLIJK" at bounding box center [109, 98] width 0 height 0
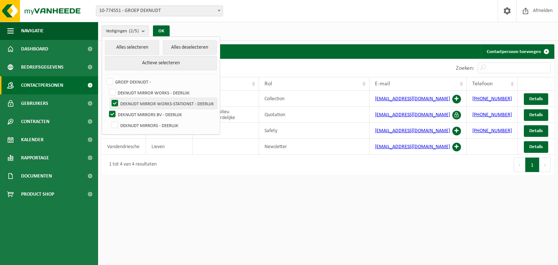
checkbox input "false"
click at [163, 30] on button "OK" at bounding box center [161, 31] width 17 height 12
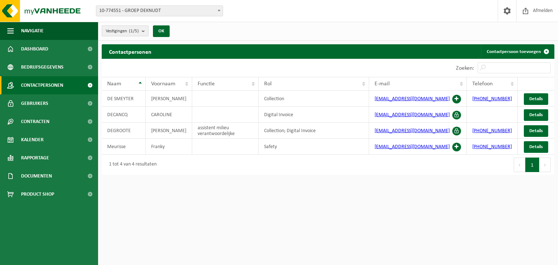
click at [145, 29] on b "submit" at bounding box center [145, 31] width 7 height 10
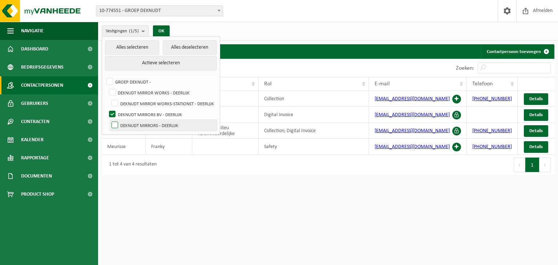
click at [116, 123] on label "DEKNUDT MIRRORS - DEERLIJK" at bounding box center [163, 125] width 107 height 11
click at [109, 120] on input "DEKNUDT MIRRORS - DEERLIJK" at bounding box center [109, 119] width 0 height 0
checkbox input "true"
click at [110, 114] on label "DEKNUDT MIRRORS BV - DEERLIJK" at bounding box center [161, 114] width 109 height 11
click at [106, 109] on input "DEKNUDT MIRRORS BV - DEERLIJK" at bounding box center [106, 109] width 0 height 0
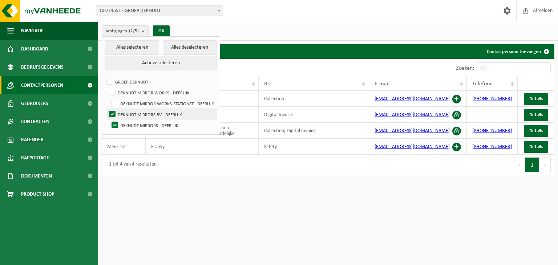
checkbox input "false"
click at [162, 30] on button "OK" at bounding box center [161, 31] width 17 height 12
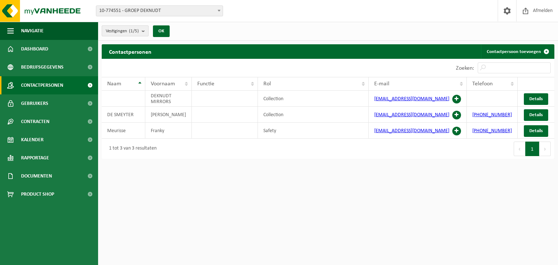
click at [145, 31] on b "submit" at bounding box center [145, 31] width 7 height 10
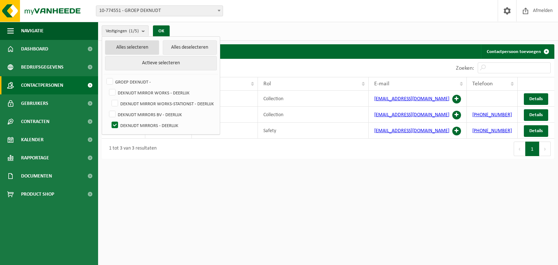
click at [134, 46] on button "Alles selecteren" at bounding box center [132, 47] width 54 height 15
checkbox input "true"
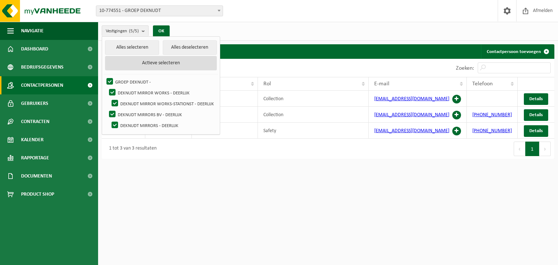
click at [168, 62] on button "Actieve selecteren" at bounding box center [161, 63] width 112 height 15
click at [164, 29] on button "OK" at bounding box center [161, 31] width 17 height 12
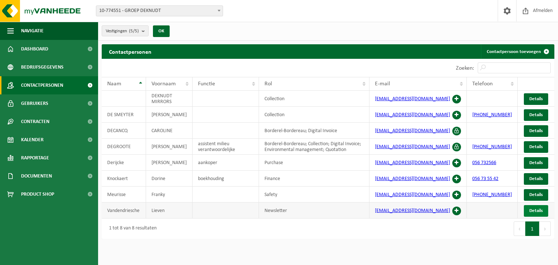
click at [542, 213] on span "Details" at bounding box center [535, 210] width 13 height 5
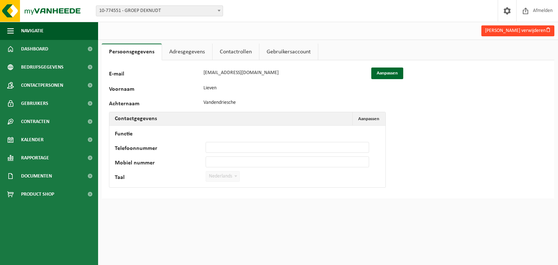
click at [500, 29] on button "[PERSON_NAME] verwijderen" at bounding box center [517, 30] width 73 height 11
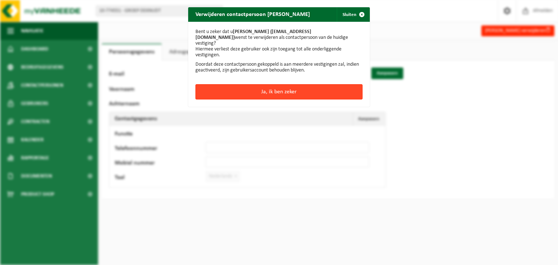
click at [306, 94] on button "Ja, ik ben zeker" at bounding box center [278, 91] width 167 height 15
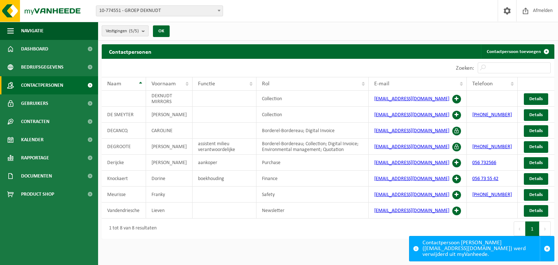
click at [143, 31] on b "submit" at bounding box center [145, 31] width 7 height 10
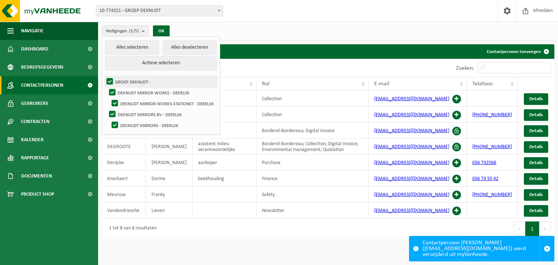
click at [112, 79] on label "GROEP DEKNUDT -" at bounding box center [161, 81] width 112 height 11
click at [104, 76] on input "GROEP DEKNUDT -" at bounding box center [103, 76] width 0 height 0
checkbox input "false"
click at [113, 91] on label "DEKNUDT MIRROR WORKS - DEERLIJK" at bounding box center [161, 92] width 109 height 11
click at [106, 87] on input "DEKNUDT MIRROR WORKS - DEERLIJK" at bounding box center [106, 87] width 0 height 0
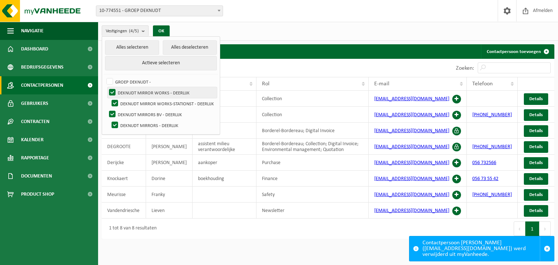
checkbox input "false"
click at [115, 100] on label "DEKNUDT MIRROR WORKS-STATIONST - DEERLIJK" at bounding box center [163, 103] width 107 height 11
click at [109, 98] on input "DEKNUDT MIRROR WORKS-STATIONST - DEERLIJK" at bounding box center [109, 98] width 0 height 0
checkbox input "false"
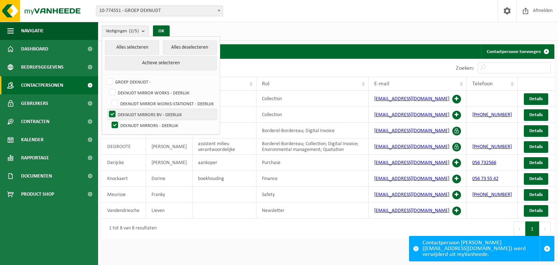
click at [114, 112] on label "DEKNUDT MIRRORS BV - DEERLIJK" at bounding box center [161, 114] width 109 height 11
click at [106, 109] on input "DEKNUDT MIRRORS BV - DEERLIJK" at bounding box center [106, 109] width 0 height 0
checkbox input "false"
click at [115, 122] on label "DEKNUDT MIRRORS - DEERLIJK" at bounding box center [163, 125] width 107 height 11
click at [109, 120] on input "DEKNUDT MIRRORS - DEERLIJK" at bounding box center [109, 119] width 0 height 0
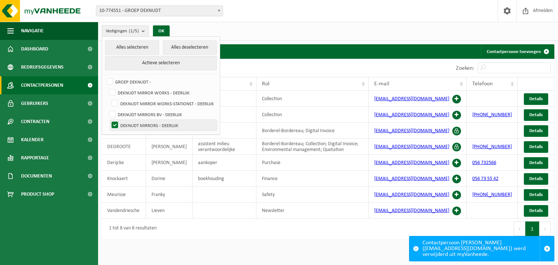
checkbox input "false"
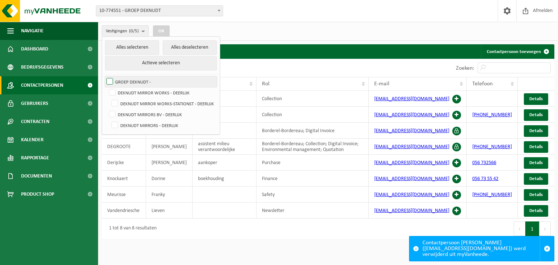
click at [112, 81] on label "GROEP DEKNUDT -" at bounding box center [161, 81] width 112 height 11
click at [104, 76] on input "GROEP DEKNUDT -" at bounding box center [103, 76] width 0 height 0
click at [164, 30] on button "OK" at bounding box center [161, 31] width 17 height 12
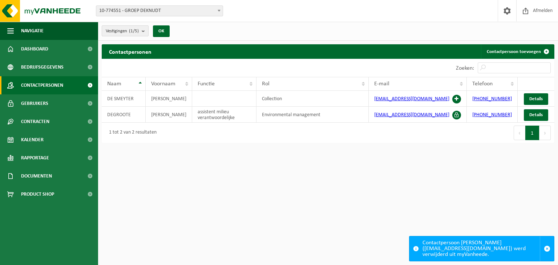
click at [147, 30] on b "submit" at bounding box center [145, 31] width 7 height 10
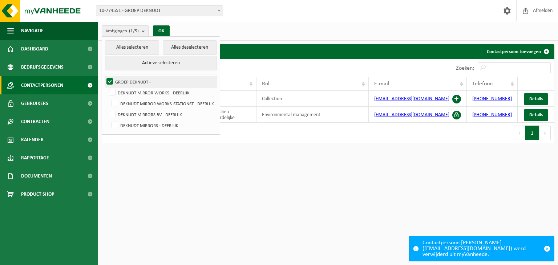
click at [110, 80] on label "GROEP DEKNUDT -" at bounding box center [161, 81] width 112 height 11
click at [104, 76] on input "GROEP DEKNUDT -" at bounding box center [103, 76] width 0 height 0
checkbox input "false"
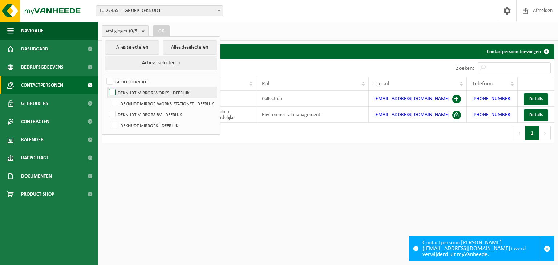
click at [111, 93] on label "DEKNUDT MIRROR WORKS - DEERLIJK" at bounding box center [161, 92] width 109 height 11
click at [106, 87] on input "DEKNUDT MIRROR WORKS - DEERLIJK" at bounding box center [106, 87] width 0 height 0
checkbox input "true"
click at [164, 29] on button "OK" at bounding box center [161, 31] width 17 height 12
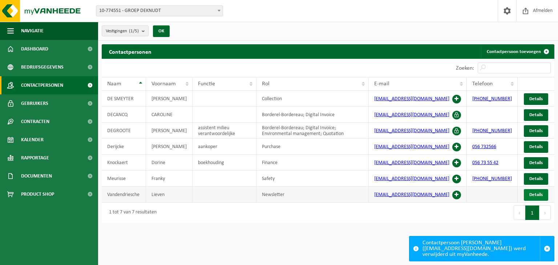
click at [539, 193] on link "Details" at bounding box center [535, 195] width 24 height 12
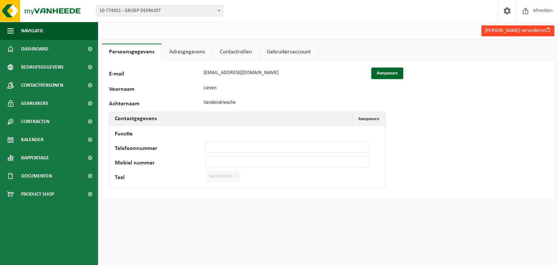
click at [495, 32] on button "[PERSON_NAME] verwijderen" at bounding box center [517, 30] width 73 height 11
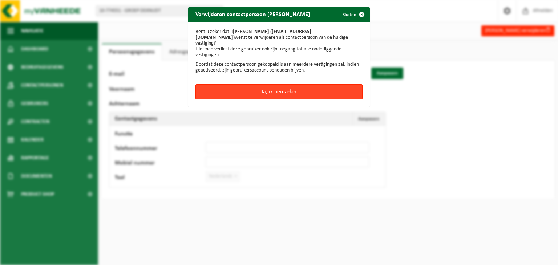
click at [285, 89] on button "Ja, ik ben zeker" at bounding box center [278, 91] width 167 height 15
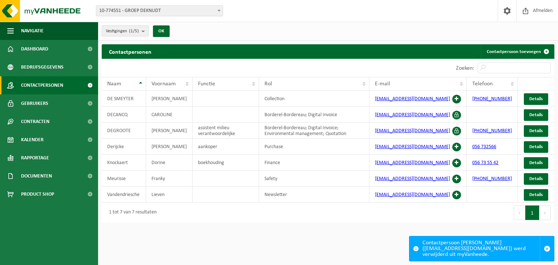
click at [145, 30] on b "submit" at bounding box center [145, 31] width 7 height 10
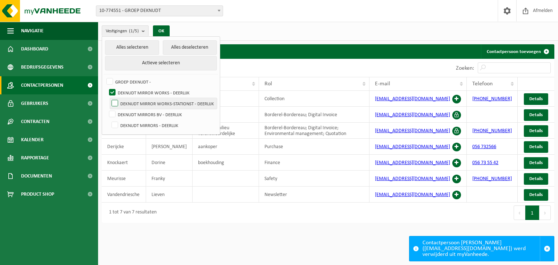
click at [117, 101] on label "DEKNUDT MIRROR WORKS-STATIONST - DEERLIJK" at bounding box center [163, 103] width 107 height 11
click at [109, 98] on input "DEKNUDT MIRROR WORKS-STATIONST - DEERLIJK" at bounding box center [109, 98] width 0 height 0
checkbox input "true"
click at [111, 112] on label "DEKNUDT MIRRORS BV - DEERLIJK" at bounding box center [161, 114] width 109 height 11
click at [106, 109] on input "DEKNUDT MIRRORS BV - DEERLIJK" at bounding box center [106, 109] width 0 height 0
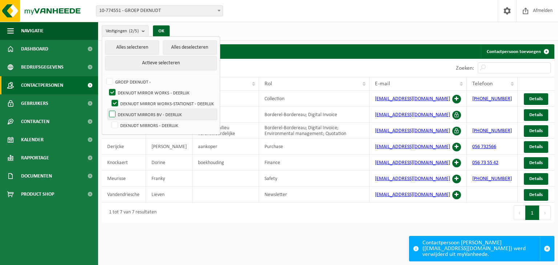
checkbox input "true"
click at [116, 123] on label "DEKNUDT MIRRORS - DEERLIJK" at bounding box center [163, 125] width 107 height 11
click at [109, 120] on input "DEKNUDT MIRRORS - DEERLIJK" at bounding box center [109, 119] width 0 height 0
checkbox input "true"
click at [163, 30] on button "OK" at bounding box center [161, 31] width 17 height 12
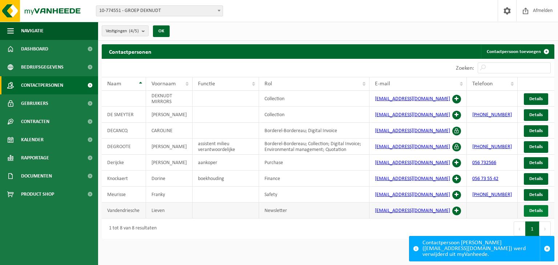
click at [535, 213] on span "Details" at bounding box center [535, 210] width 13 height 5
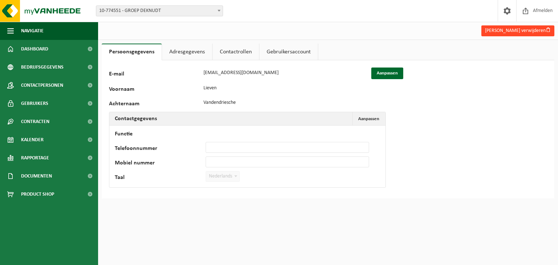
click at [512, 31] on button "[PERSON_NAME] verwijderen" at bounding box center [517, 30] width 73 height 11
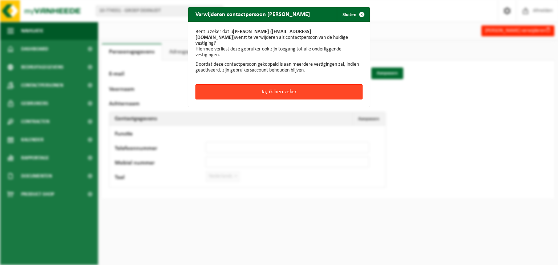
click at [291, 90] on button "Ja, ik ben zeker" at bounding box center [278, 91] width 167 height 15
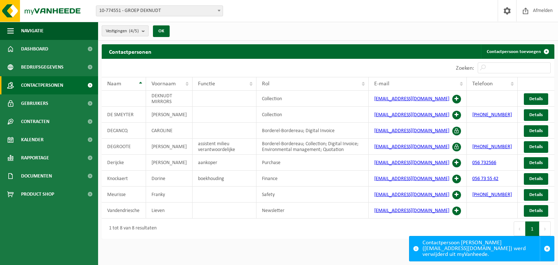
click at [144, 31] on b "submit" at bounding box center [145, 31] width 7 height 10
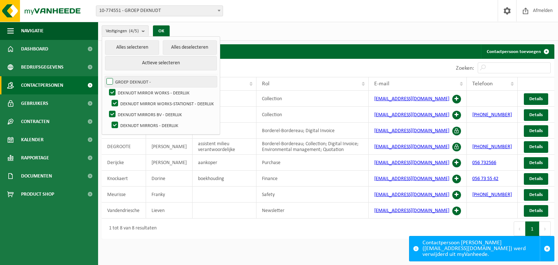
click at [111, 80] on label "GROEP DEKNUDT -" at bounding box center [161, 81] width 112 height 11
click at [104, 76] on input "GROEP DEKNUDT -" at bounding box center [103, 76] width 0 height 0
checkbox input "true"
click at [526, 53] on link "Contactpersoon toevoegen" at bounding box center [517, 51] width 73 height 15
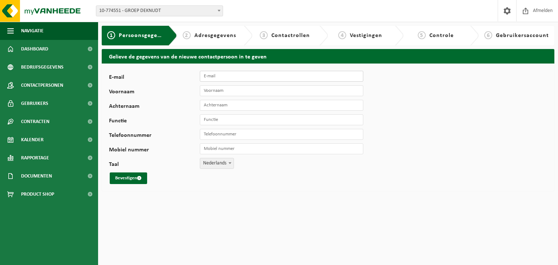
click at [221, 77] on input "E-mail" at bounding box center [281, 76] width 163 height 11
click at [217, 78] on input "E-mail" at bounding box center [281, 76] width 163 height 11
type input "[EMAIL_ADDRESS][DOMAIN_NAME]"
click at [218, 95] on input "Voornaam" at bounding box center [281, 90] width 163 height 11
click at [213, 91] on input "Voornaam" at bounding box center [281, 90] width 163 height 11
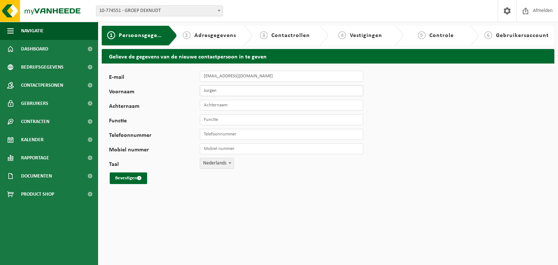
type input "Jurgen"
click at [221, 106] on input "Achternaam" at bounding box center [281, 105] width 163 height 11
type input "d"
type input "[PERSON_NAME]"
click at [242, 123] on input "Functie" at bounding box center [281, 119] width 163 height 11
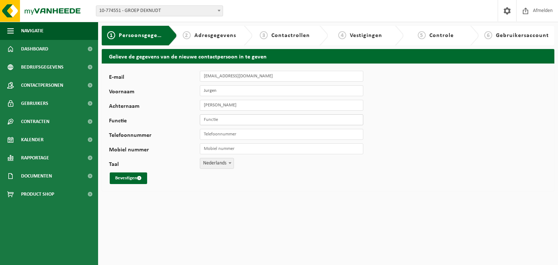
type input "Milieuverantwoordelijke"
click at [235, 136] on input "Telefoonnummer" at bounding box center [281, 134] width 163 height 11
click at [237, 138] on input "Telefoonnummer" at bounding box center [281, 134] width 163 height 11
type input "056732560"
click at [231, 150] on input "Mobiel nummer" at bounding box center [281, 148] width 163 height 11
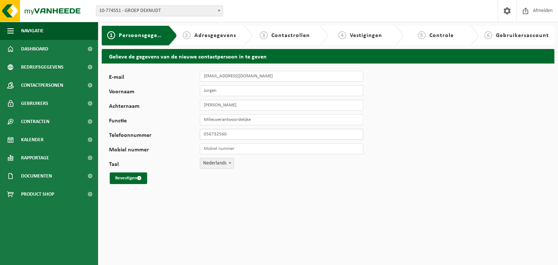
click at [236, 135] on input "056732560" at bounding box center [281, 134] width 163 height 11
click at [110, 172] on button "Bevestigen" at bounding box center [128, 178] width 37 height 12
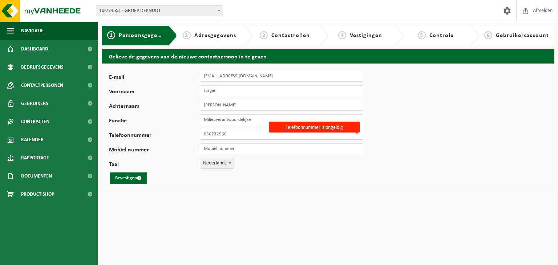
click at [238, 136] on input "056732560" at bounding box center [281, 134] width 163 height 11
type input "0"
type input "056732560"
click at [230, 135] on input "056732560" at bounding box center [281, 134] width 163 height 11
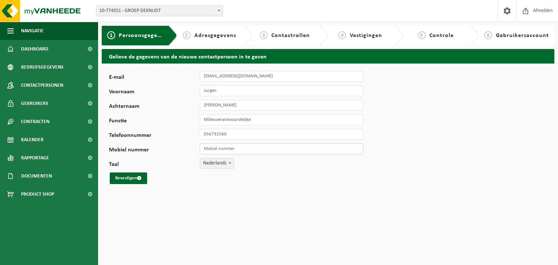
click at [223, 144] on input "Mobiel nummer" at bounding box center [281, 148] width 163 height 11
click at [215, 148] on input "Mobiel nummer" at bounding box center [281, 148] width 163 height 11
type input "0473762174"
click at [110, 172] on button "Bevestigen" at bounding box center [128, 178] width 37 height 12
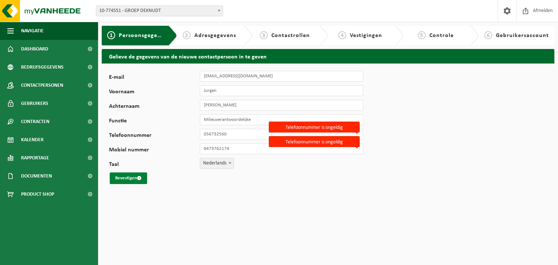
click at [121, 179] on button "Bevestigen" at bounding box center [128, 178] width 37 height 12
click at [121, 178] on button "Bevestigen" at bounding box center [128, 178] width 37 height 12
click at [231, 135] on input "056732560" at bounding box center [281, 134] width 163 height 11
click at [239, 135] on input "056732560" at bounding box center [281, 134] width 163 height 11
type input "0"
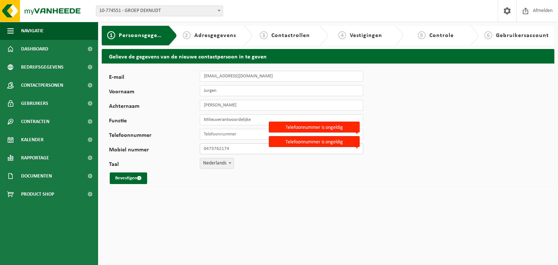
click at [234, 151] on input "0473762174" at bounding box center [281, 148] width 163 height 11
type input "0"
click at [226, 137] on input "Telefoonnummer" at bounding box center [281, 134] width 163 height 11
click at [258, 212] on html "Vestiging: 10-774551 - GROEP DEKNUDT 01-000151 - DEKNUDT MIRROR WORKS - DEERLIJ…" at bounding box center [279, 132] width 558 height 265
click at [123, 181] on button "Bevestigen" at bounding box center [128, 178] width 37 height 12
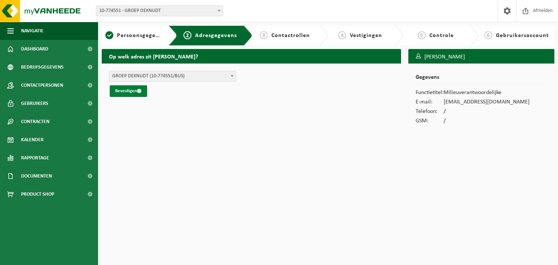
click at [131, 90] on button "Bevestigen" at bounding box center [128, 91] width 37 height 12
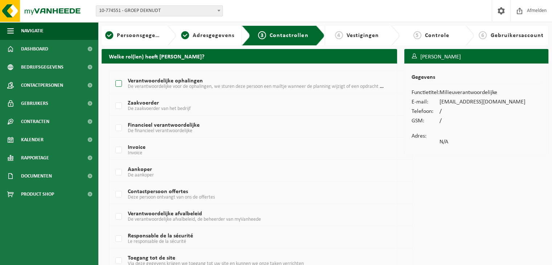
click at [119, 85] on label "Verantwoordelijke ophalingen De verantwoordelijke voor de ophalingen, we sturen…" at bounding box center [249, 83] width 270 height 11
click at [113, 75] on input "Verantwoordelijke ophalingen De verantwoordelijke voor de ophalingen, we sturen…" at bounding box center [113, 74] width 0 height 0
checkbox input "true"
click at [119, 150] on label "Invoice Invoice" at bounding box center [249, 150] width 270 height 11
click at [113, 141] on input "Invoice Invoice" at bounding box center [113, 141] width 0 height 0
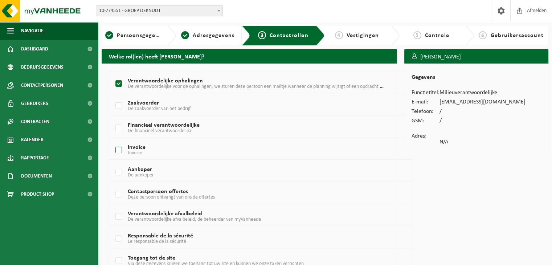
checkbox input "true"
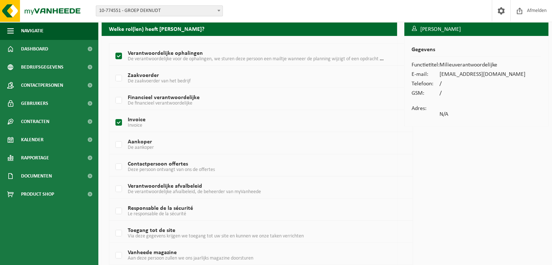
scroll to position [73, 0]
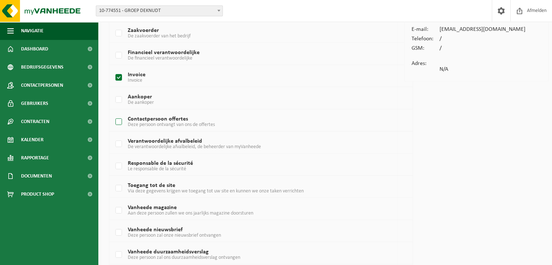
drag, startPoint x: 119, startPoint y: 121, endPoint x: 119, endPoint y: 127, distance: 6.2
click at [119, 121] on label "Contactpersoon offertes Deze persoon ontvangt van ons de offertes" at bounding box center [249, 122] width 270 height 11
click at [113, 113] on input "Contactpersoon offertes Deze persoon ontvangt van ons de offertes" at bounding box center [113, 113] width 0 height 0
checkbox input "true"
click at [118, 142] on label "Verantwoordelijke afvalbeleid De verantwoordelijke afvalbeleid, de beheerder va…" at bounding box center [249, 144] width 270 height 11
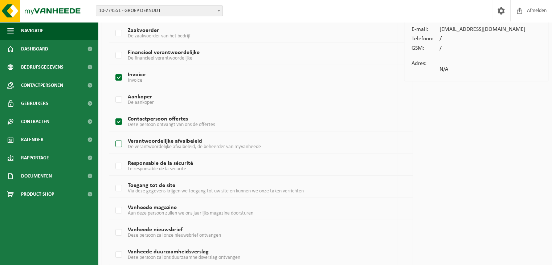
click at [113, 135] on input "Verantwoordelijke afvalbeleid De verantwoordelijke afvalbeleid, de beheerder va…" at bounding box center [113, 135] width 0 height 0
checkbox input "true"
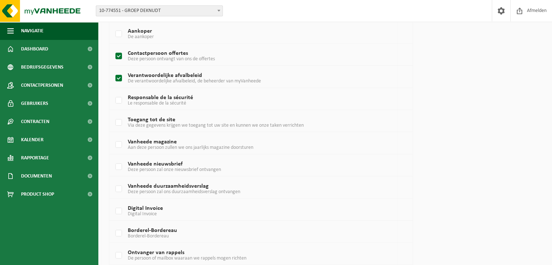
scroll to position [145, 0]
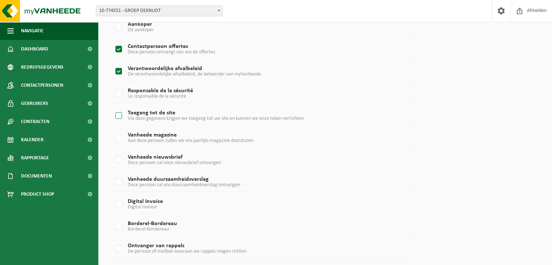
click at [118, 117] on label "Toegang tot de site Via deze gegevens krijgen we toegang tot uw site en kunnen …" at bounding box center [249, 115] width 270 height 11
click at [113, 107] on input "Toegang tot de site Via deze gegevens krijgen we toegang tot uw site en kunnen …" at bounding box center [113, 106] width 0 height 0
checkbox input "true"
click at [121, 136] on label "Vanheede magazine Aan deze persoon zullen we ons jaarlijks magazine doorsturen" at bounding box center [249, 137] width 270 height 11
click at [113, 129] on input "Vanheede magazine Aan deze persoon zullen we ons jaarlijks magazine doorsturen" at bounding box center [113, 128] width 0 height 0
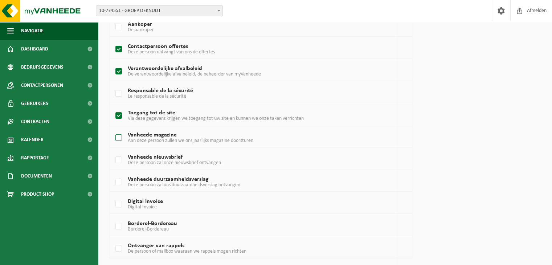
checkbox input "true"
click at [123, 163] on label "Vanheede nieuwsbrief Deze persoon zal onze nieuwsbrief ontvangen" at bounding box center [249, 160] width 270 height 11
click at [113, 151] on input "Vanheede nieuwsbrief Deze persoon zal onze nieuwsbrief ontvangen" at bounding box center [113, 151] width 0 height 0
checkbox input "true"
click at [118, 181] on label "Vanheede duurzaamheidsverslag Deze persoon zal ons duurzaamheidsverslag ontvang…" at bounding box center [249, 182] width 270 height 11
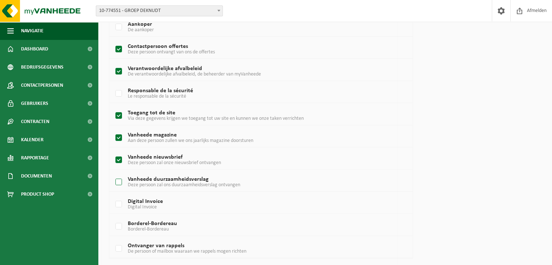
click at [113, 173] on input "Vanheede duurzaamheidsverslag Deze persoon zal ons duurzaamheidsverslag ontvang…" at bounding box center [113, 173] width 0 height 0
checkbox input "true"
click at [120, 203] on label "Digital Invoice Digital Invoice" at bounding box center [249, 204] width 270 height 11
click at [113, 195] on input "Digital Invoice Digital Invoice" at bounding box center [113, 195] width 0 height 0
checkbox input "true"
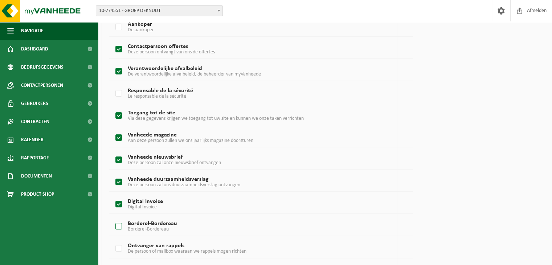
scroll to position [167, 0]
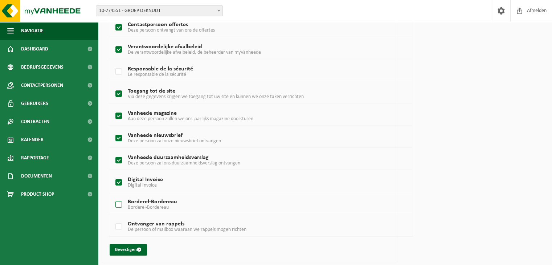
click at [119, 201] on label "Borderel-Bordereau Borderel-Bordereau" at bounding box center [249, 204] width 270 height 11
click at [113, 196] on input "Borderel-Bordereau Borderel-Bordereau" at bounding box center [113, 195] width 0 height 0
checkbox input "true"
click at [121, 227] on label "Ontvanger van rappels De persoon of mailbox waaraan we rappels mogen richten" at bounding box center [249, 226] width 270 height 11
click at [113, 218] on input "Ontvanger van rappels De persoon of mailbox waaraan we rappels mogen richten" at bounding box center [113, 217] width 0 height 0
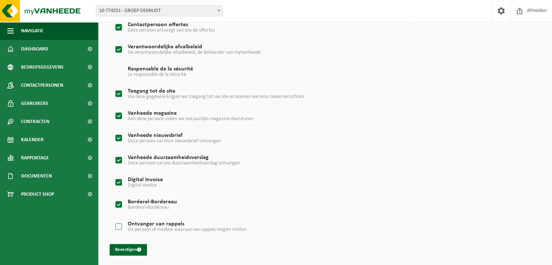
checkbox input "true"
click at [129, 249] on button "Bevestigen" at bounding box center [128, 250] width 37 height 12
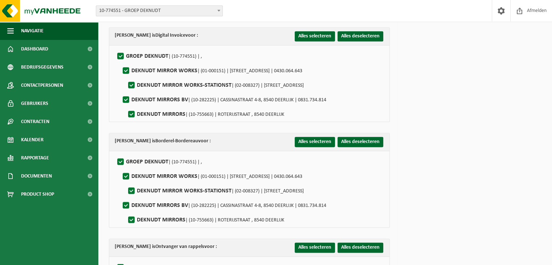
scroll to position [986, 0]
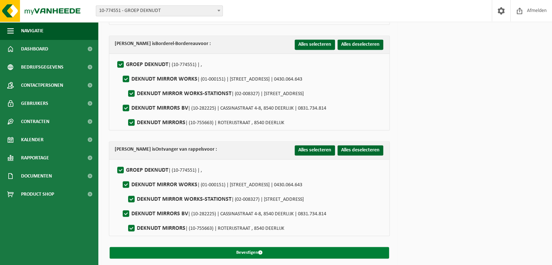
click at [266, 248] on button "Bevestigen" at bounding box center [249, 253] width 279 height 12
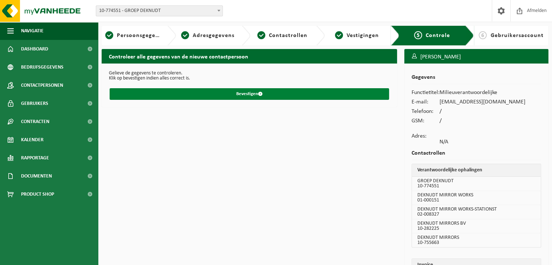
click at [254, 94] on button "Bevestigen" at bounding box center [249, 94] width 279 height 12
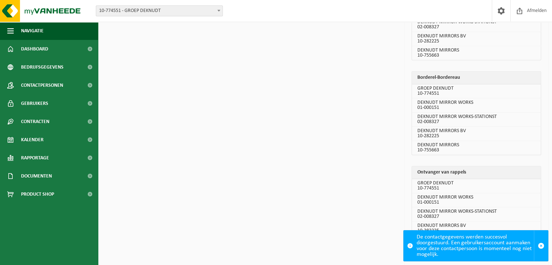
scroll to position [946, 0]
